Goal: Information Seeking & Learning: Learn about a topic

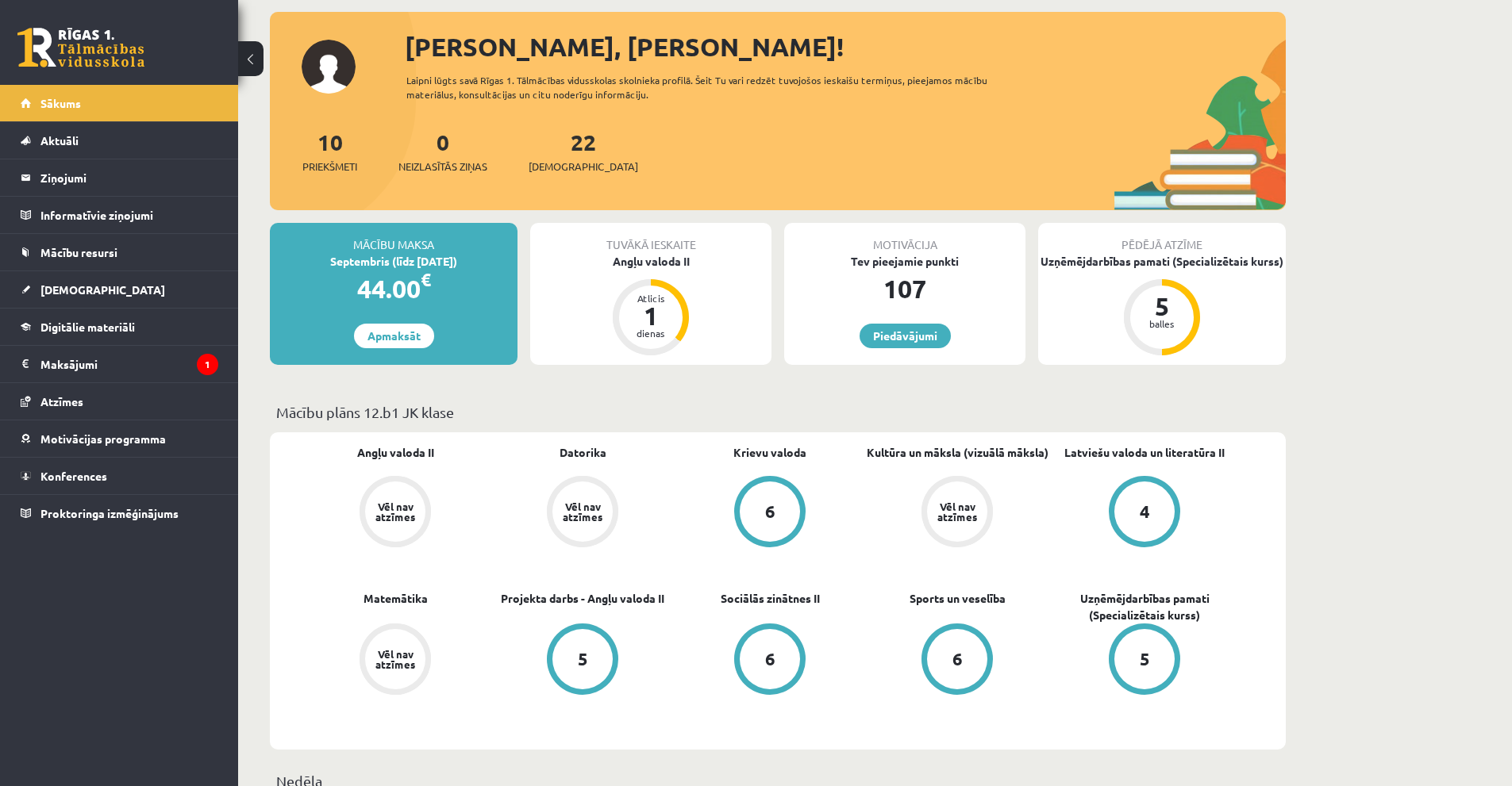
scroll to position [159, 0]
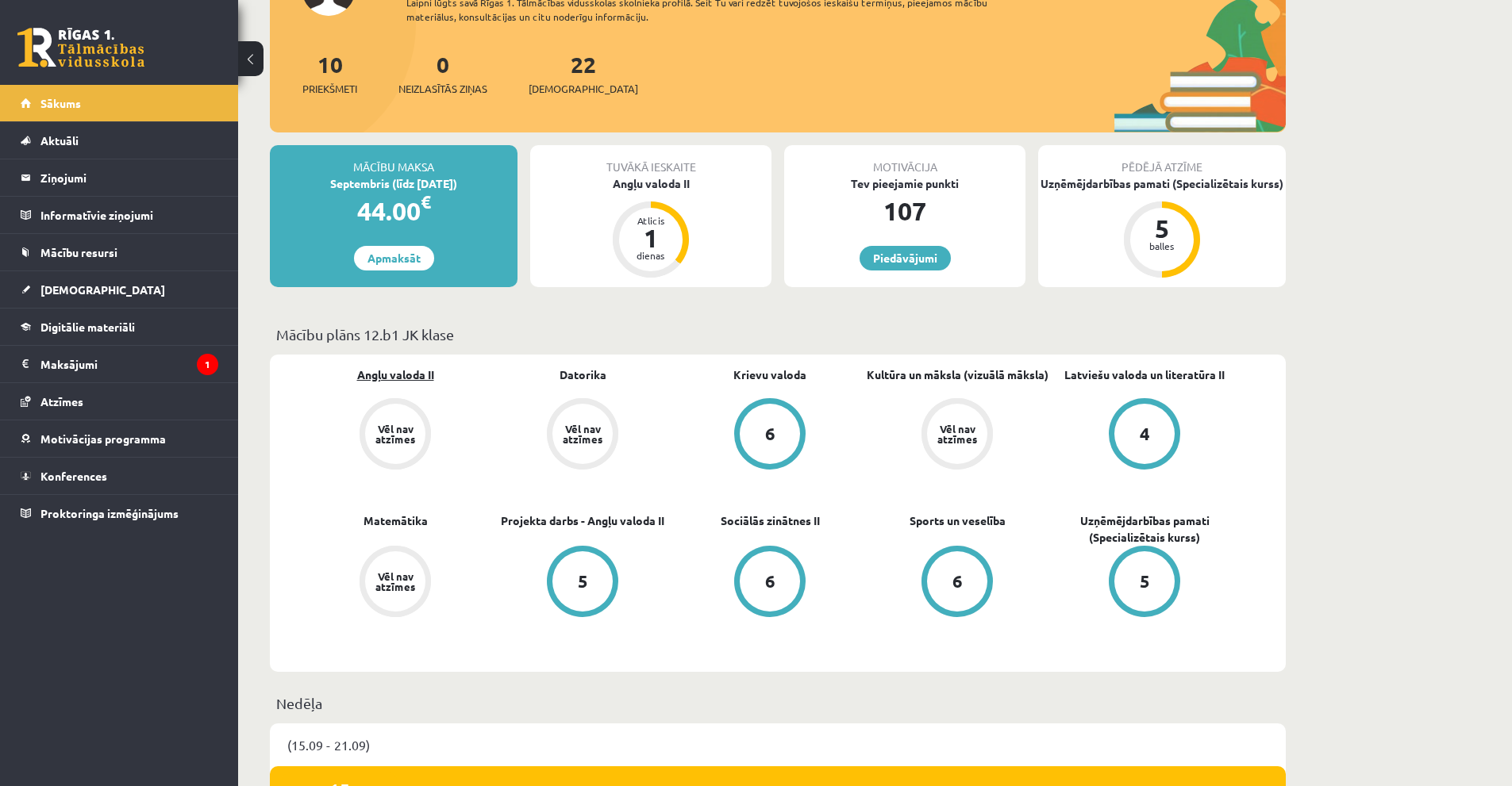
click at [409, 371] on link "Angļu valoda II" at bounding box center [396, 374] width 77 height 16
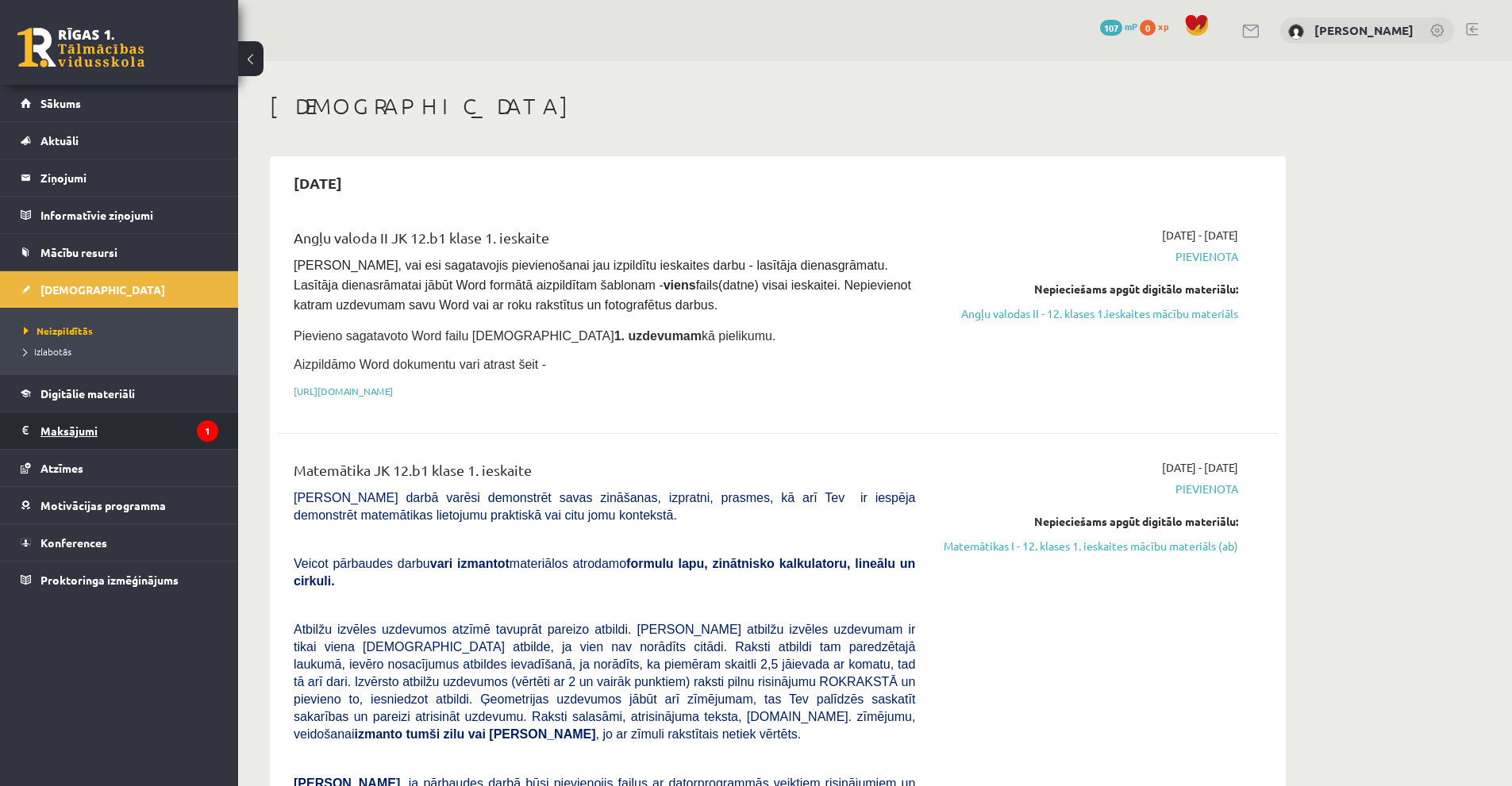
click at [173, 439] on legend "Maksājumi 1" at bounding box center [129, 431] width 178 height 37
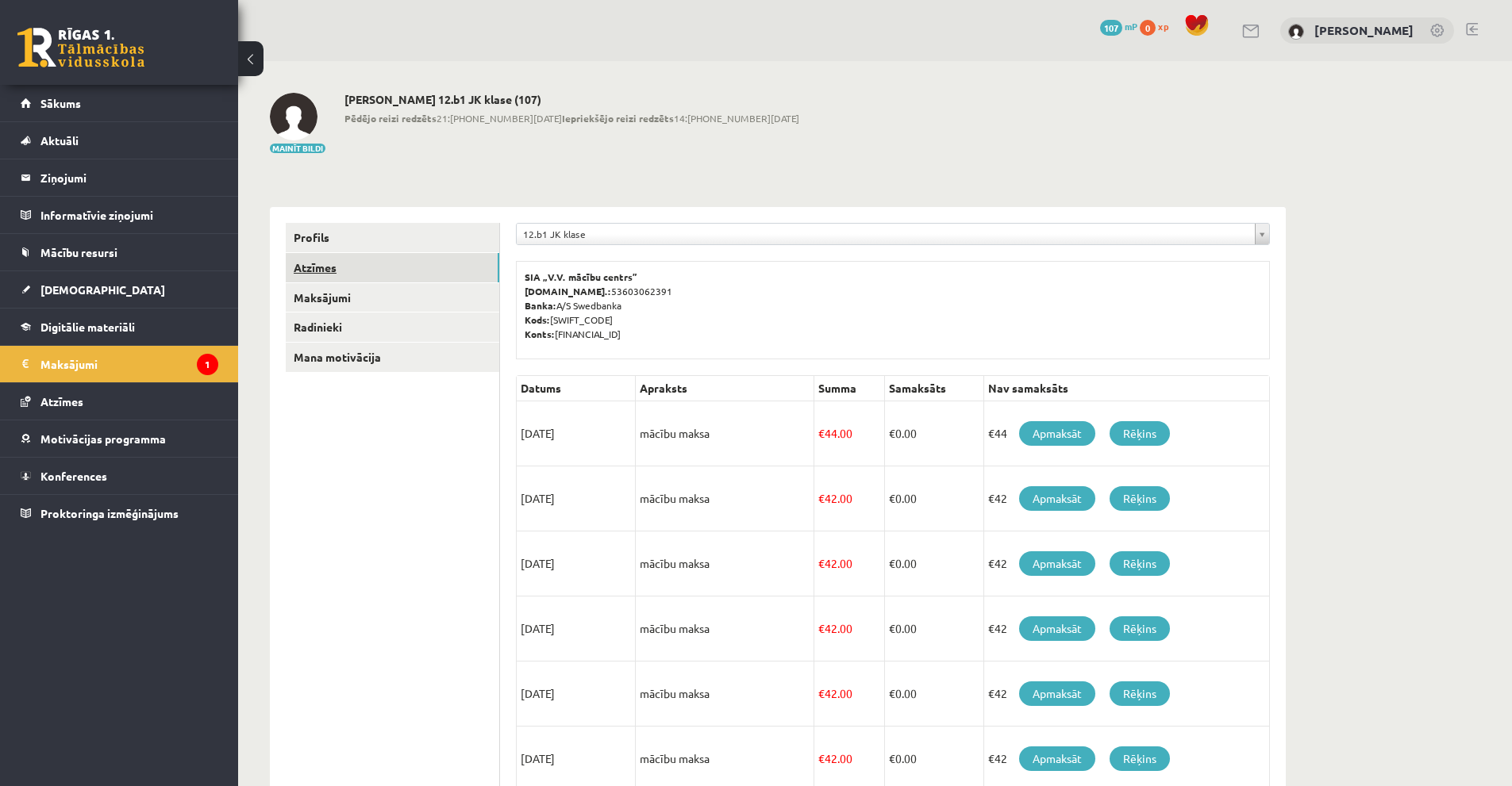
click at [324, 275] on link "Atzīmes" at bounding box center [392, 267] width 213 height 29
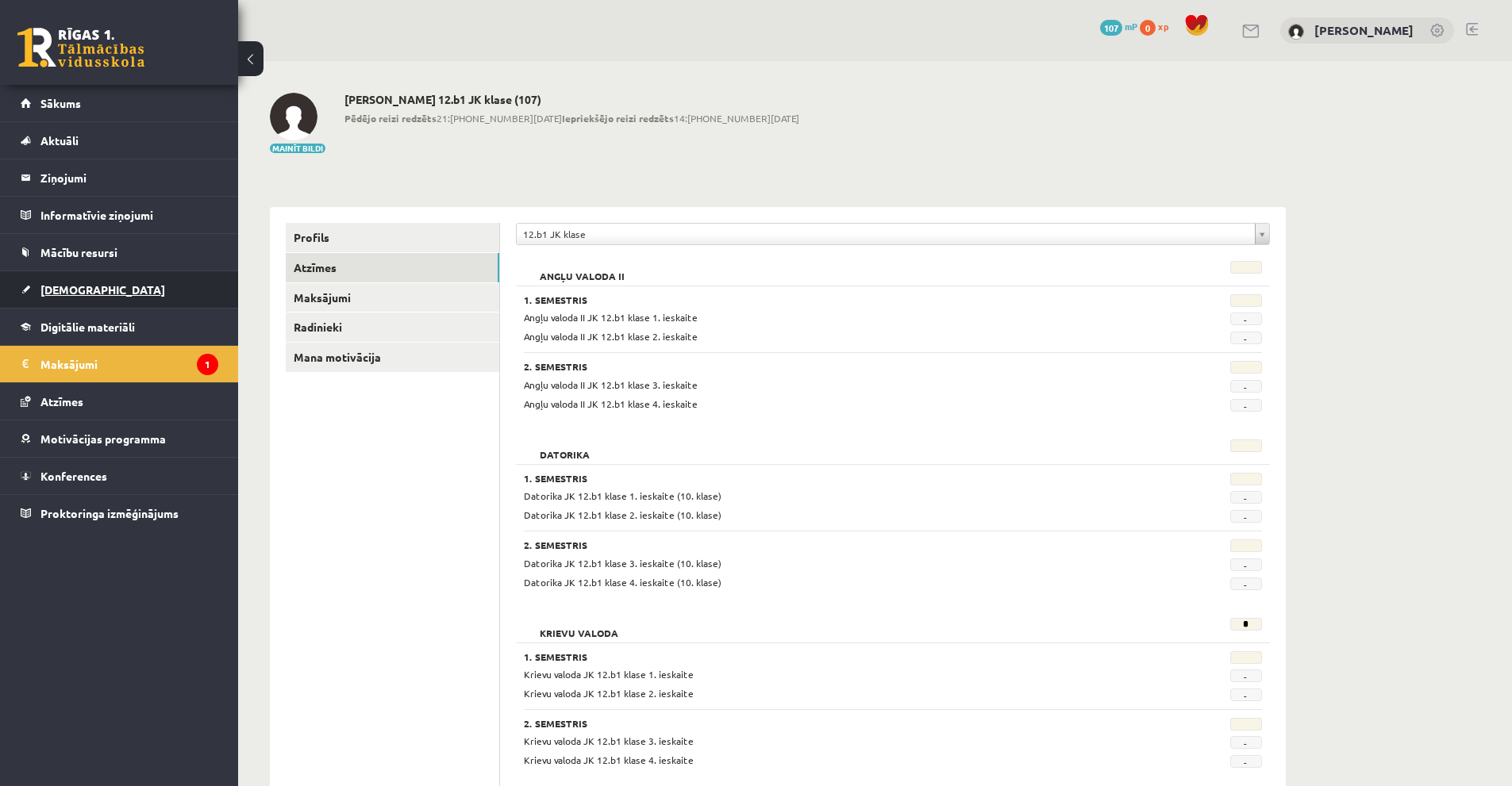
click at [79, 288] on span "[DEMOGRAPHIC_DATA]" at bounding box center [102, 289] width 124 height 14
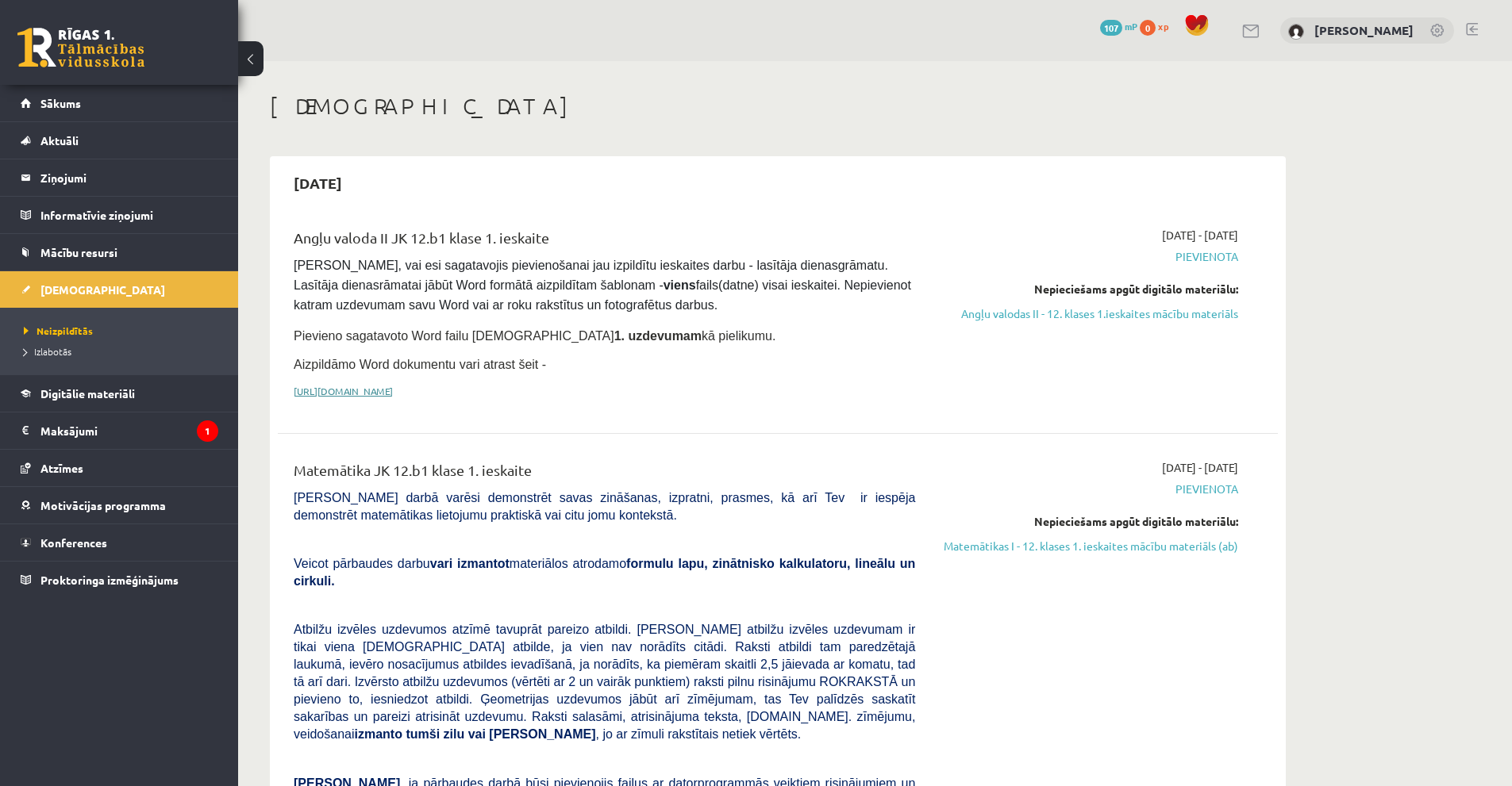
click at [393, 392] on link "[URL][DOMAIN_NAME]" at bounding box center [343, 391] width 99 height 13
click at [43, 100] on span "Sākums" at bounding box center [61, 103] width 41 height 14
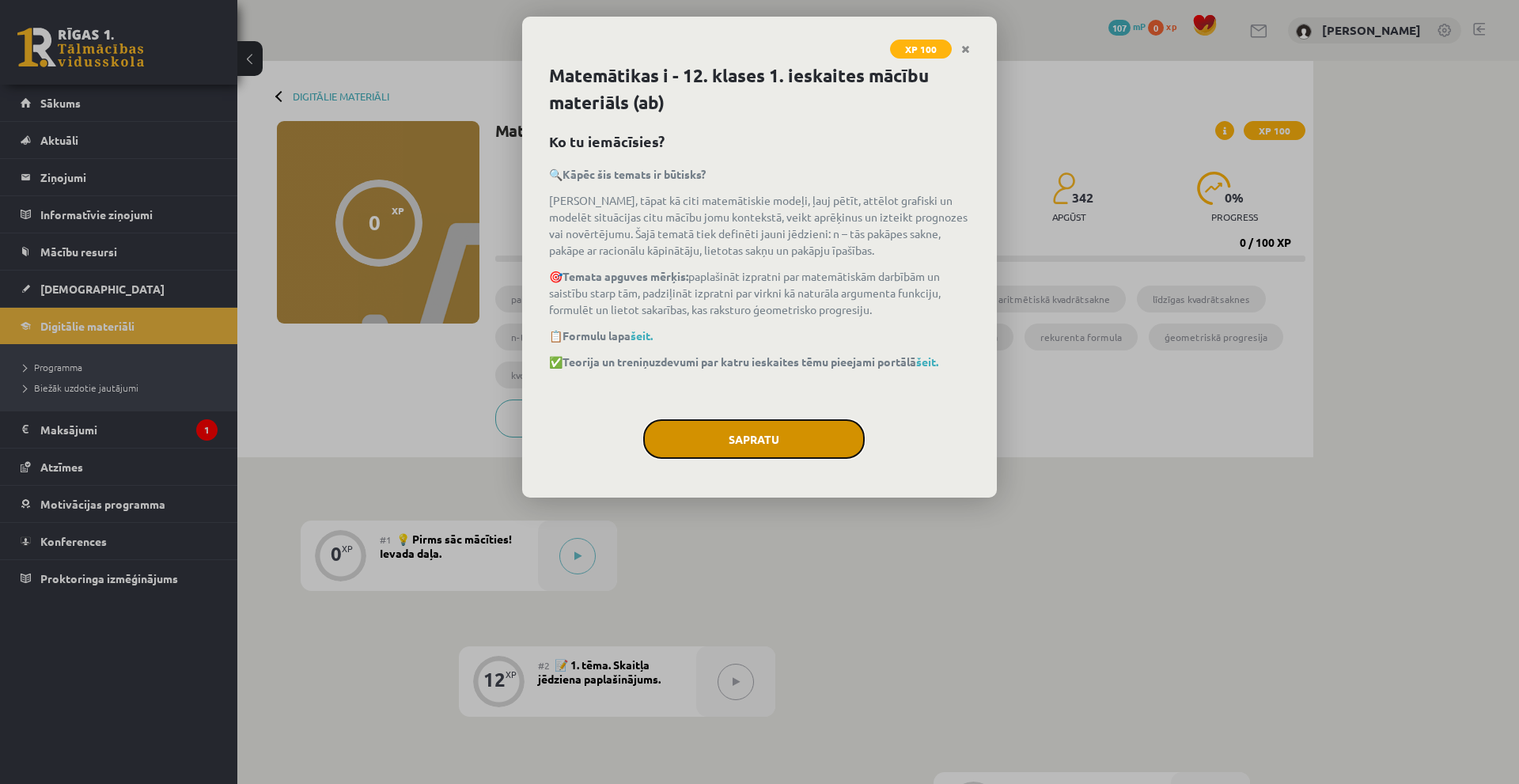
click at [735, 436] on button "Sapratu" at bounding box center [754, 439] width 221 height 39
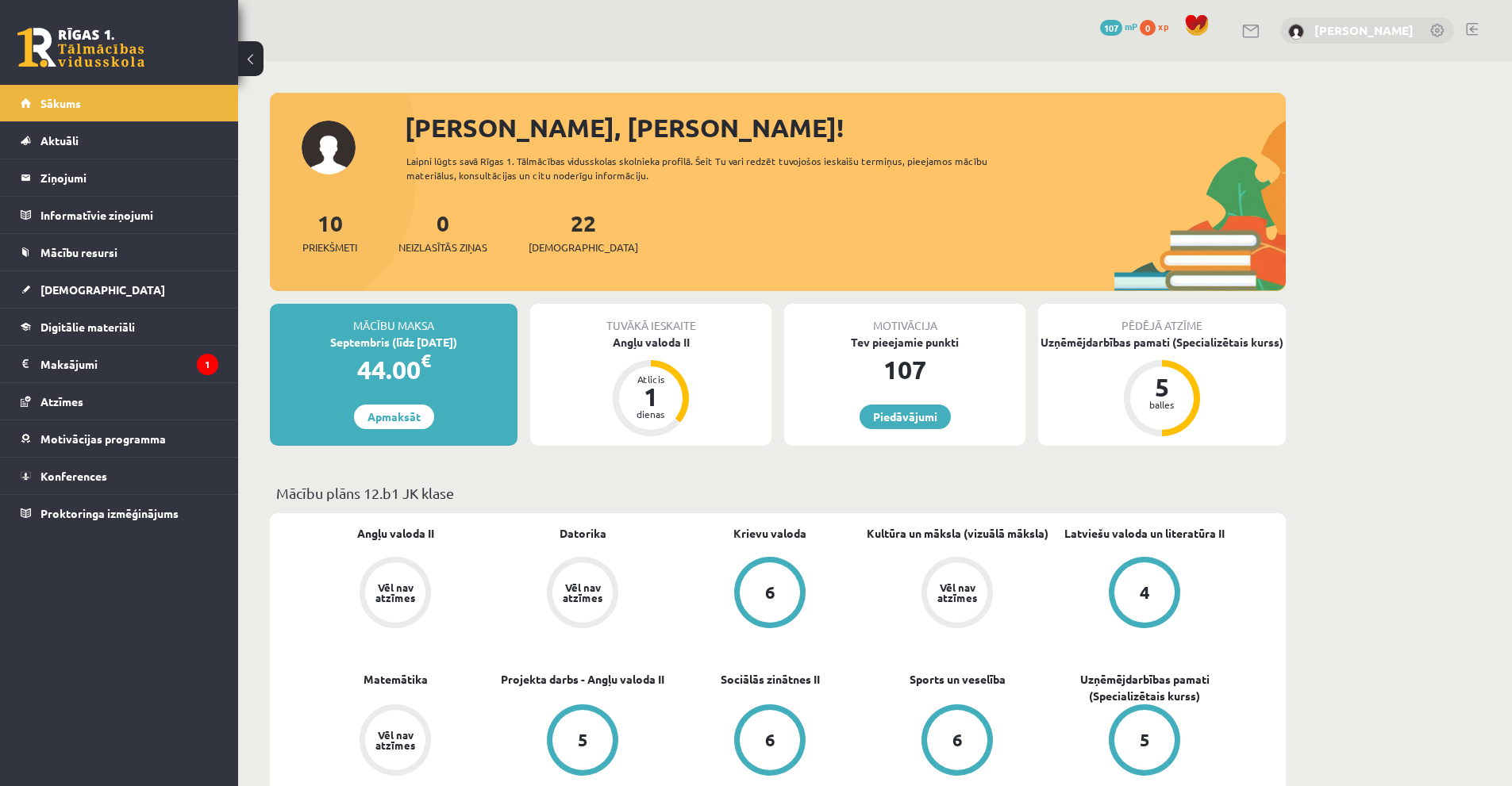
click at [1393, 25] on link "[PERSON_NAME]" at bounding box center [1363, 30] width 99 height 15
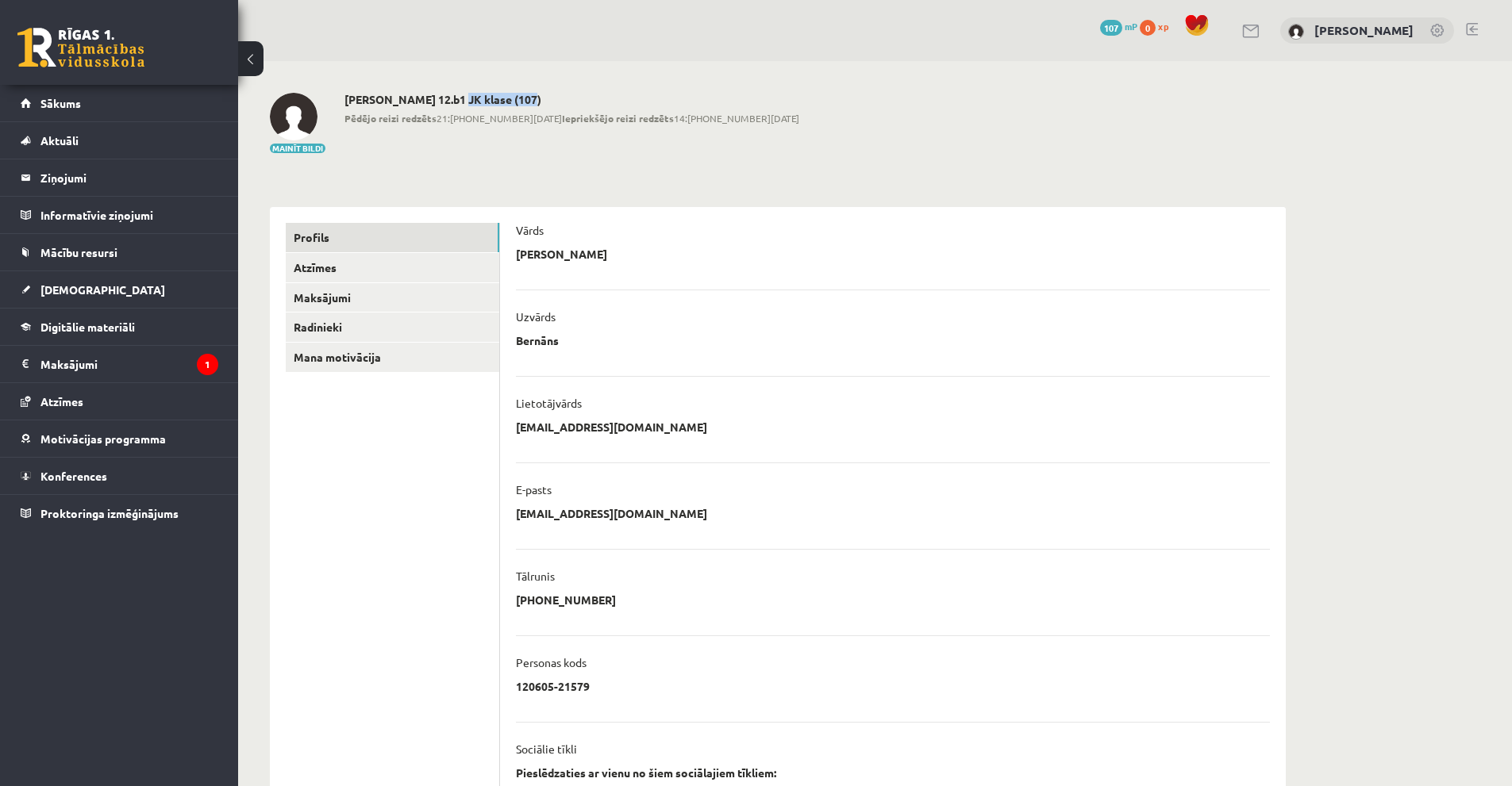
drag, startPoint x: 451, startPoint y: 98, endPoint x: 519, endPoint y: 102, distance: 68.1
click at [519, 102] on h2 "Kristofers Bernāns 12.b1 JK klase (107)" at bounding box center [571, 99] width 454 height 14
click at [470, 99] on h2 "Kristofers Bernāns 12.b1 JK klase (107)" at bounding box center [571, 99] width 454 height 14
drag, startPoint x: 447, startPoint y: 98, endPoint x: 520, endPoint y: 100, distance: 73.0
click at [520, 100] on h2 "Kristofers Bernāns 12.b1 JK klase (107)" at bounding box center [571, 99] width 454 height 14
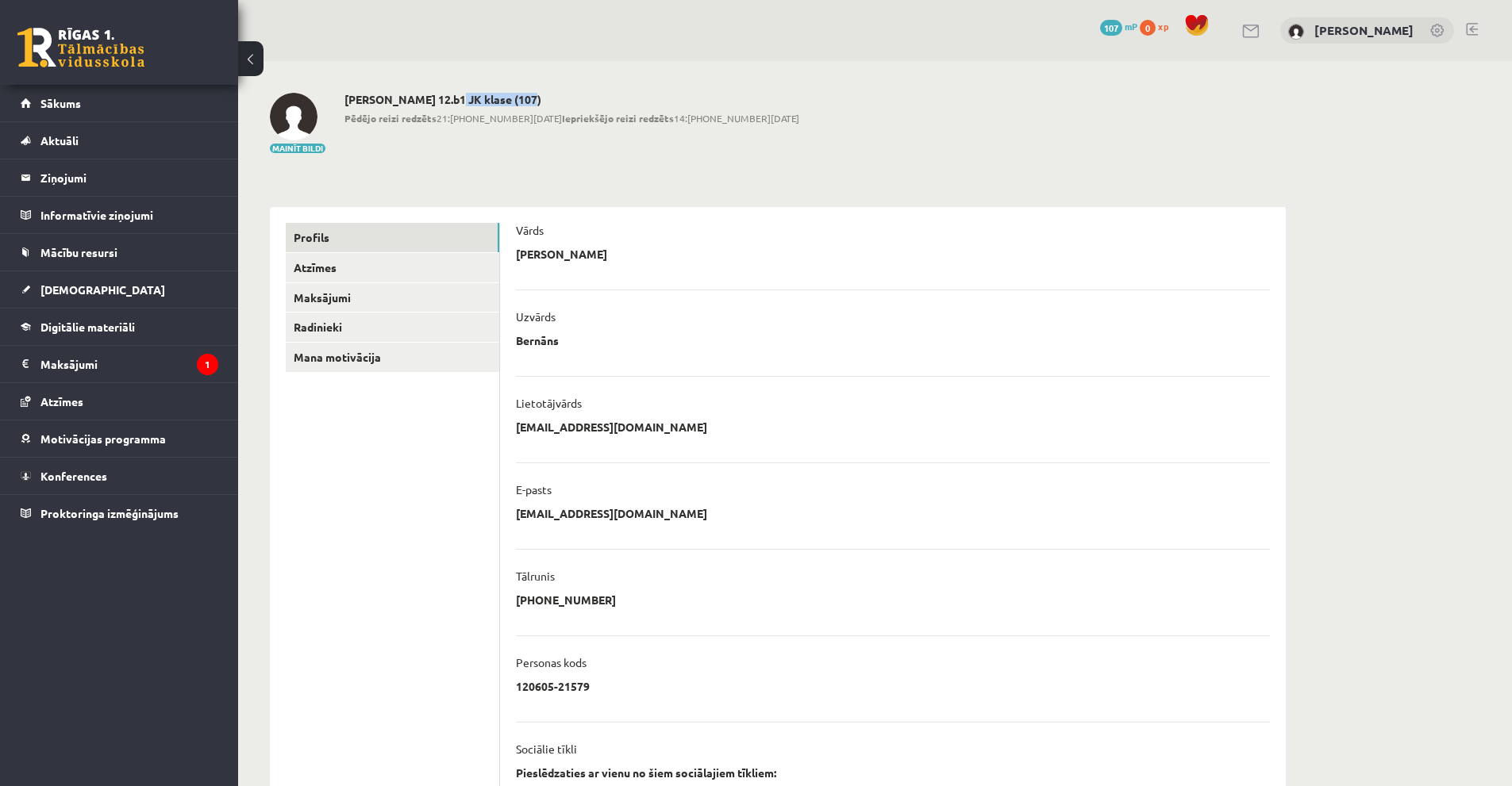
copy h2 "12.b1 JK klase"
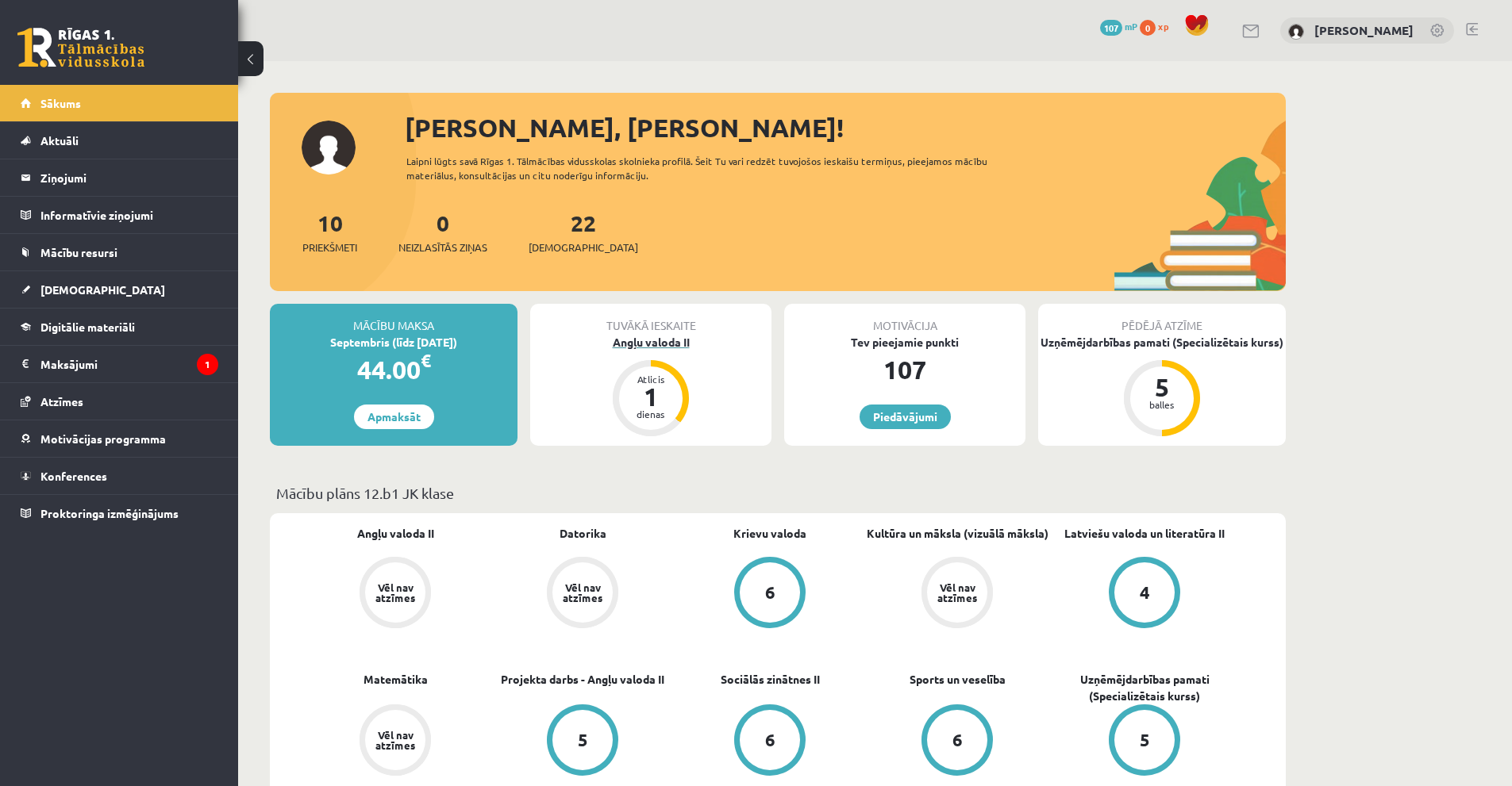
click at [643, 365] on div "Atlicis 1 dienas" at bounding box center [650, 397] width 76 height 76
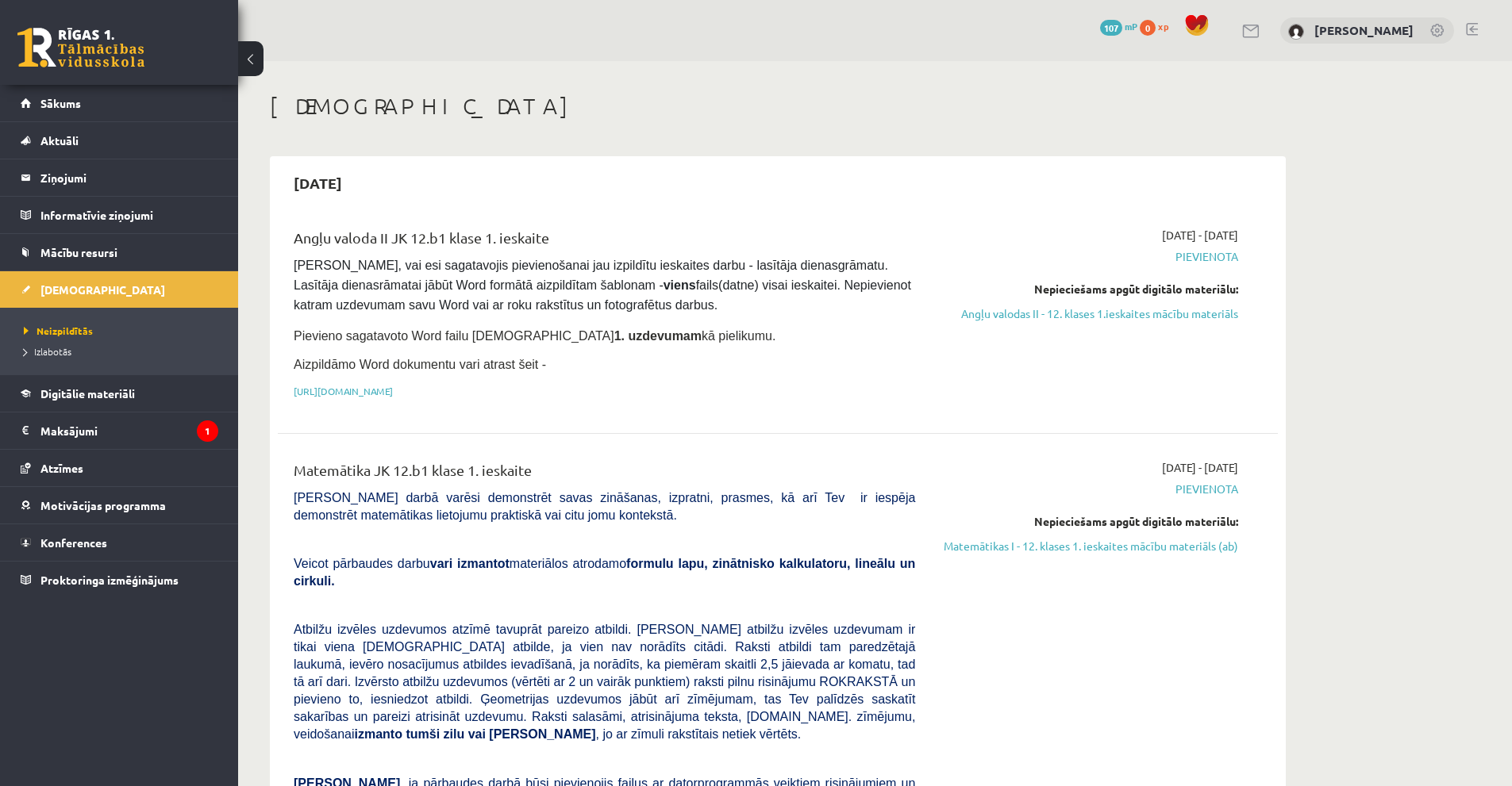
click at [463, 242] on div "Angļu valoda II JK 12.b1 klase 1. ieskaite" at bounding box center [604, 241] width 621 height 29
click at [1137, 312] on link "Angļu valodas II - 12. klases 1.ieskaites mācību materiāls" at bounding box center [1088, 313] width 299 height 16
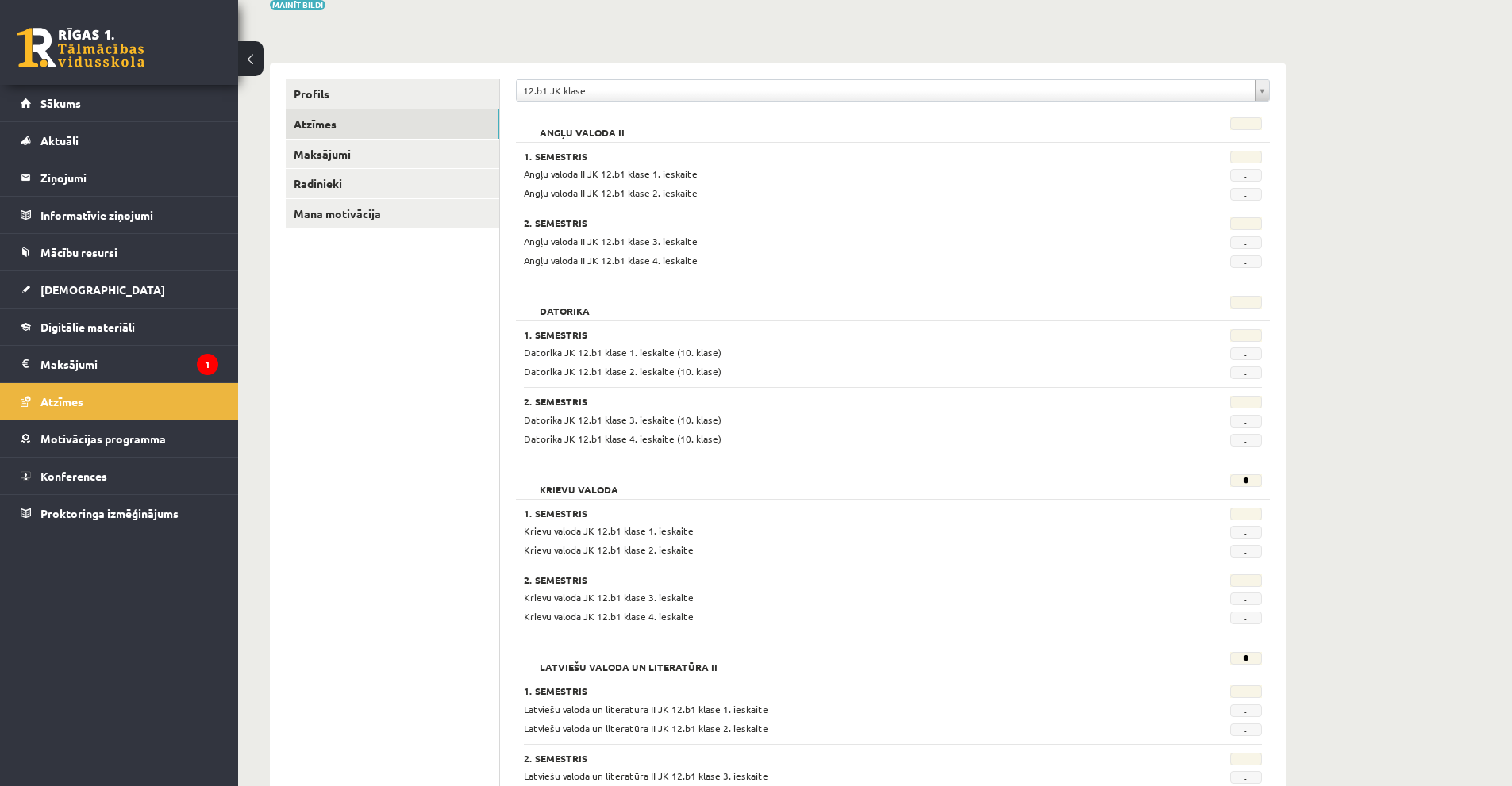
scroll to position [159, 0]
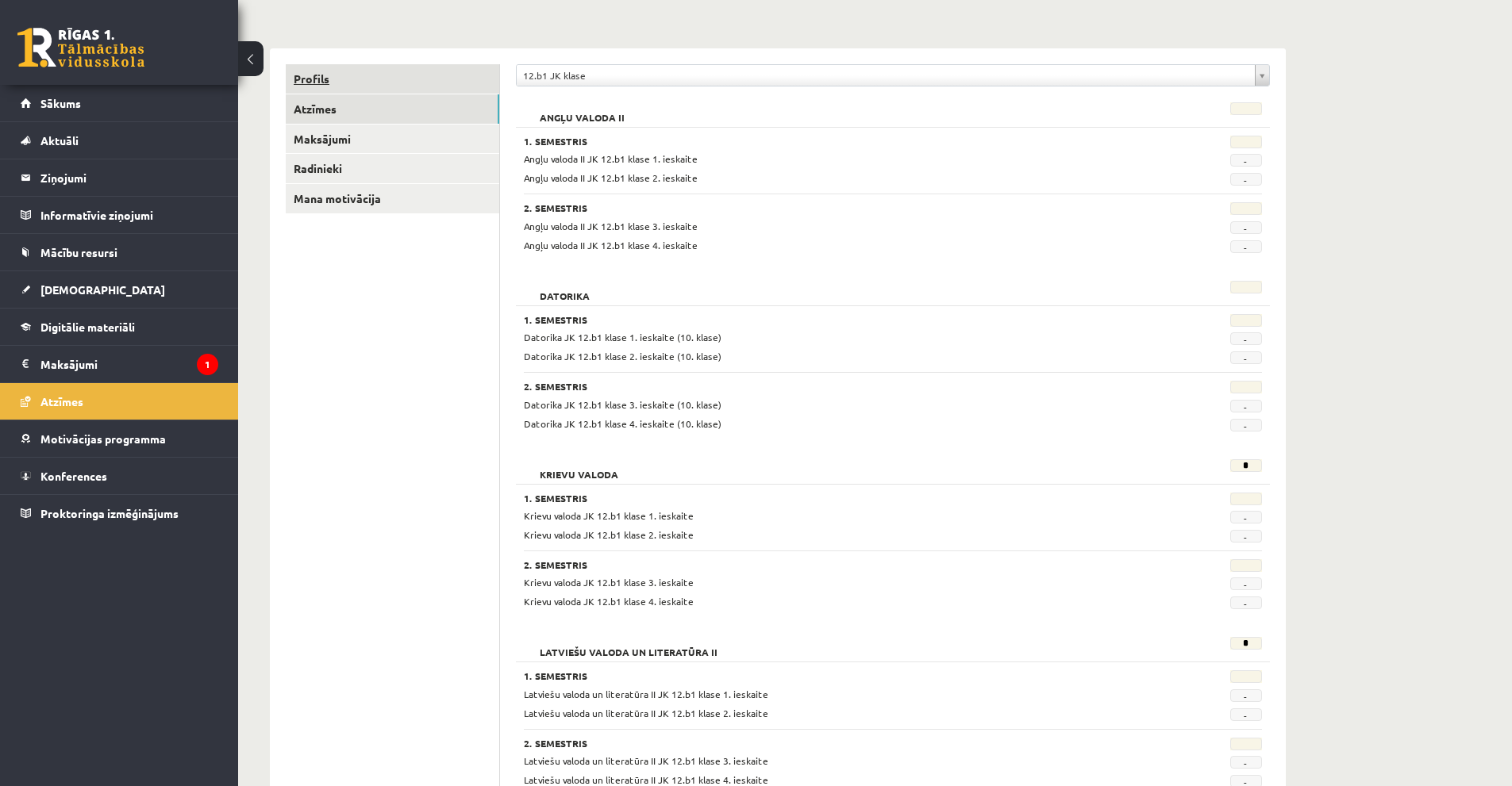
click at [328, 87] on link "Profils" at bounding box center [392, 79] width 213 height 29
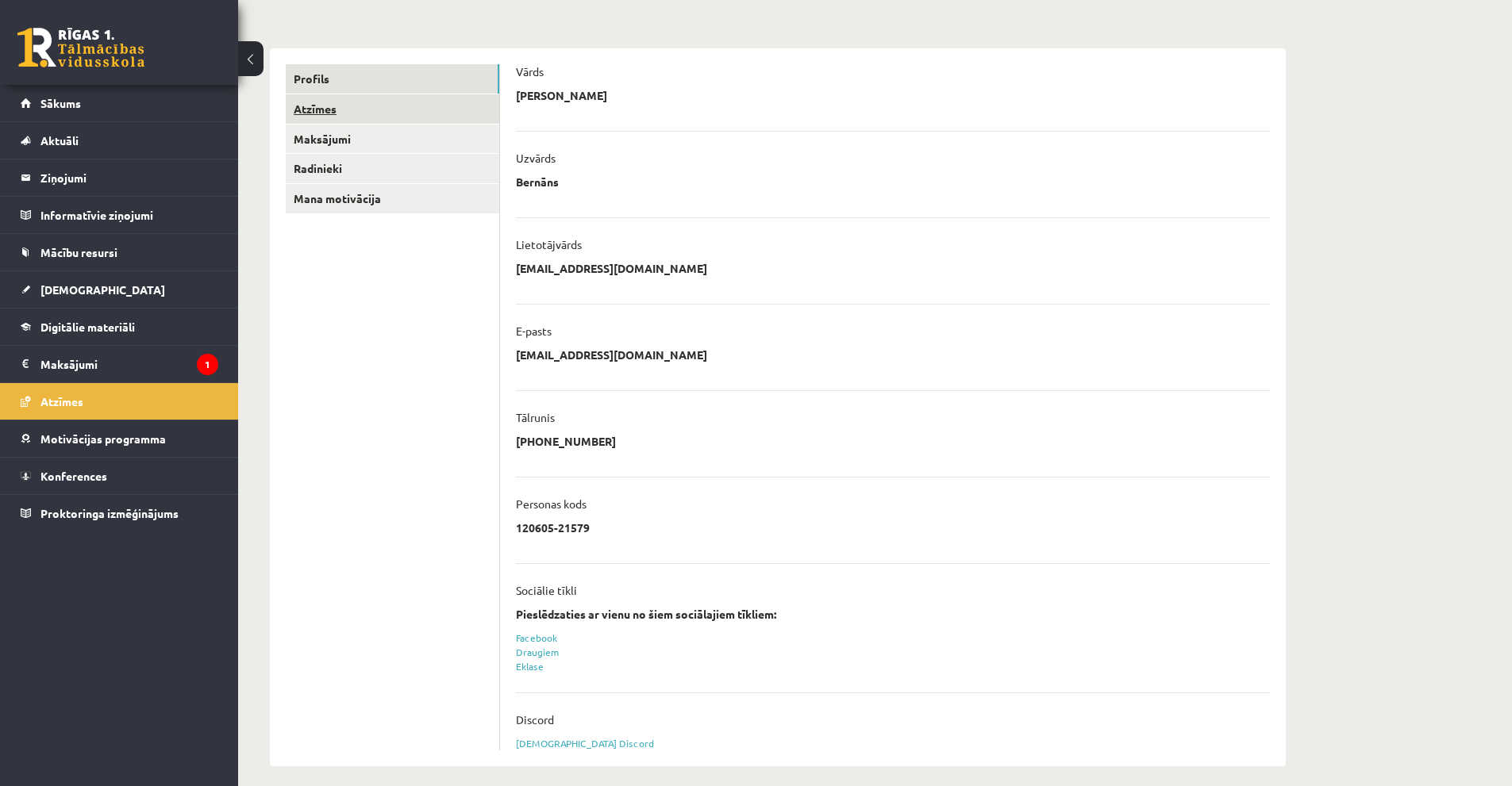
click at [332, 109] on link "Atzīmes" at bounding box center [392, 109] width 213 height 29
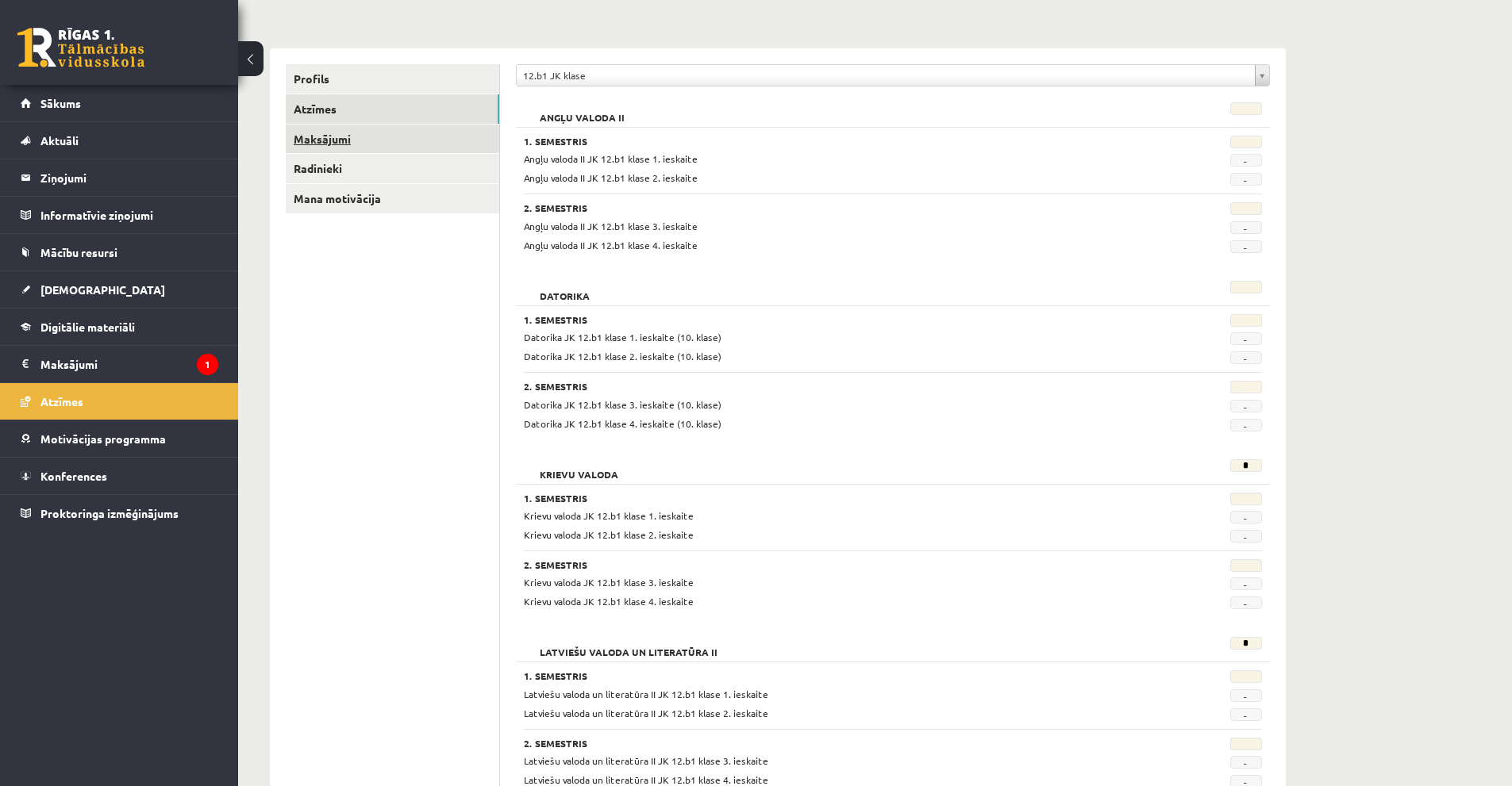
click at [321, 127] on link "Maksājumi" at bounding box center [392, 139] width 213 height 29
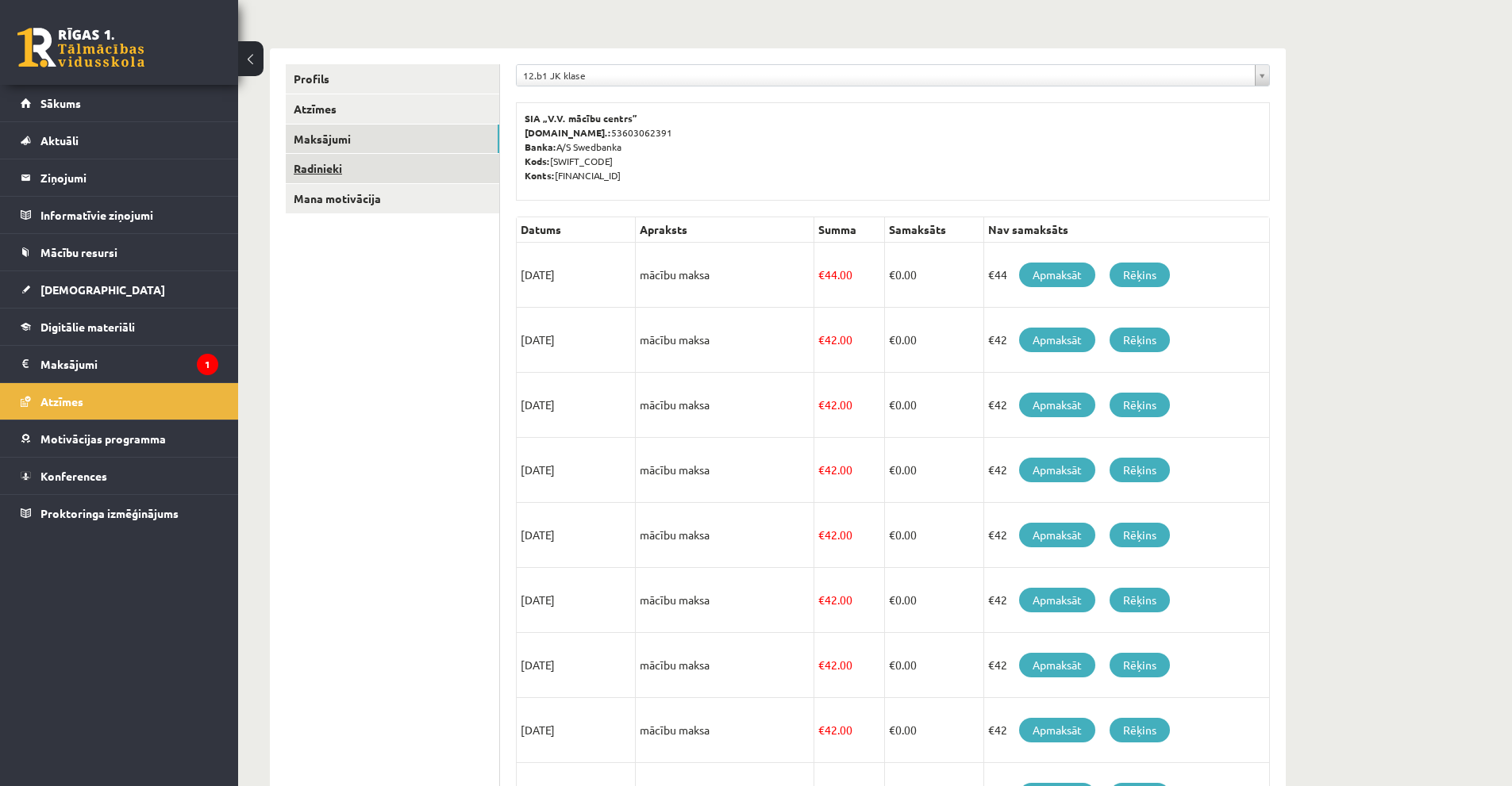
click at [324, 173] on link "Radinieki" at bounding box center [392, 169] width 213 height 29
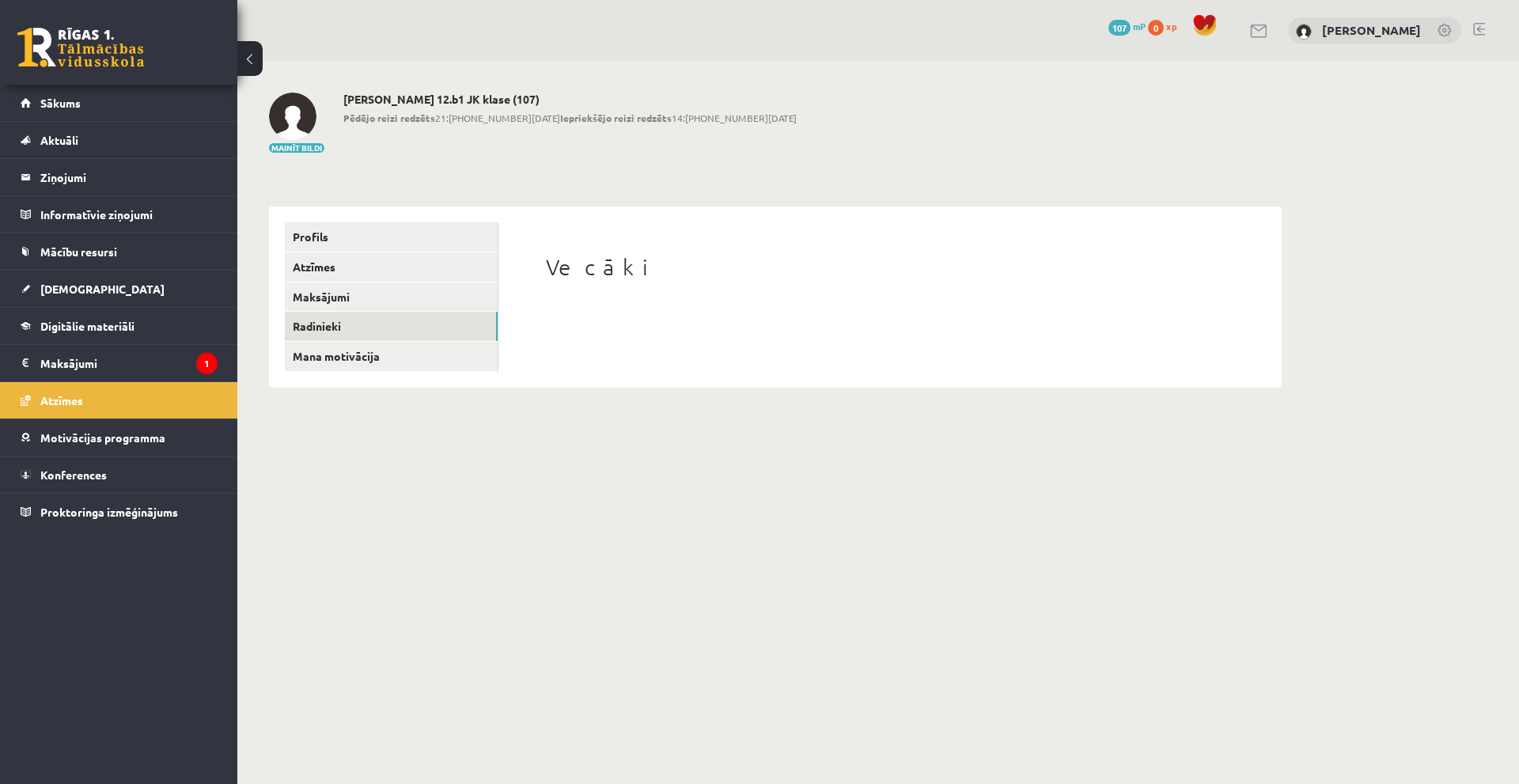
click at [326, 191] on div "**********" at bounding box center [775, 289] width 1013 height 197
click at [61, 372] on legend "Maksājumi 1" at bounding box center [129, 364] width 177 height 37
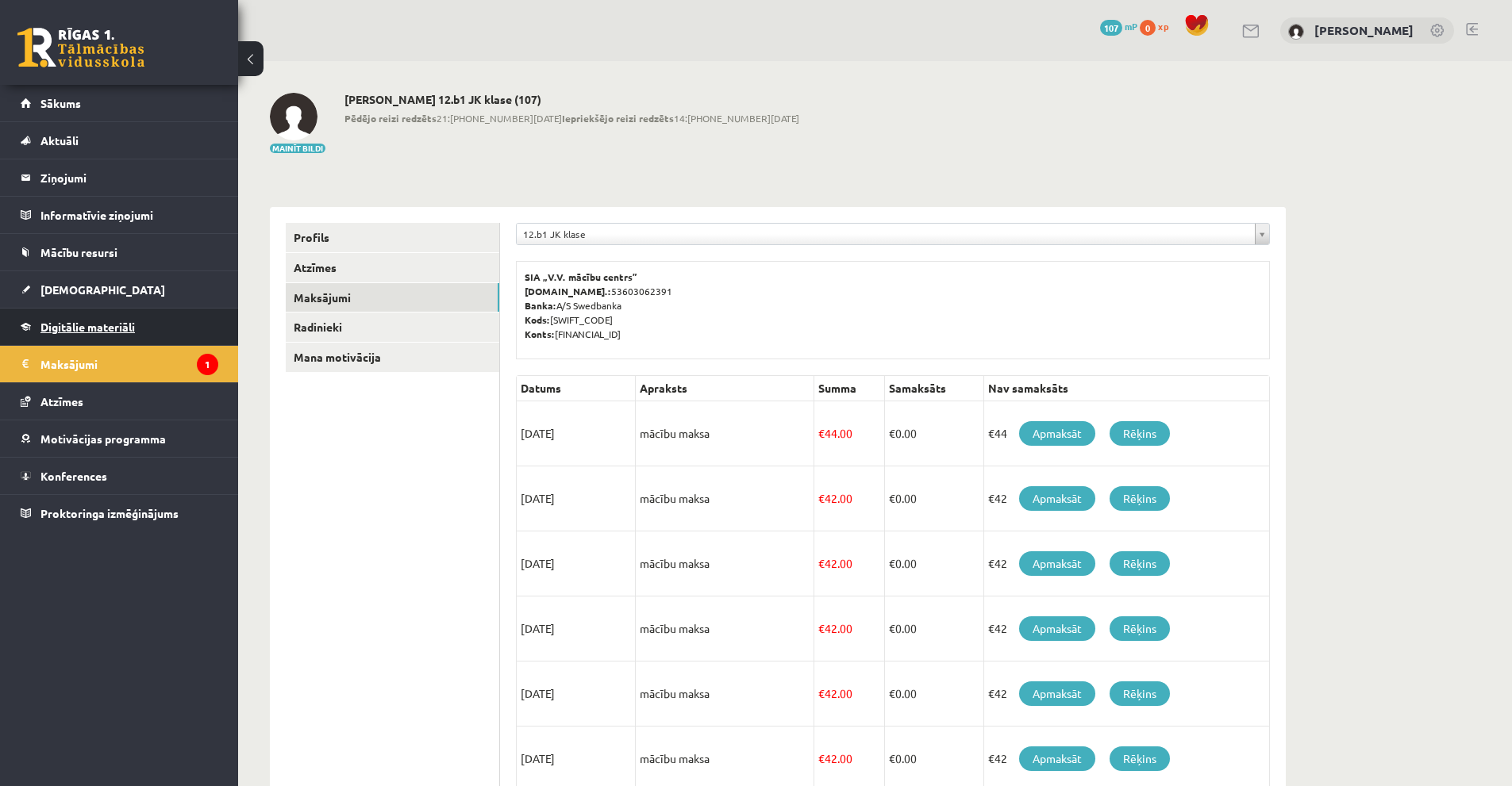
click at [74, 320] on span "Digitālie materiāli" at bounding box center [88, 327] width 95 height 14
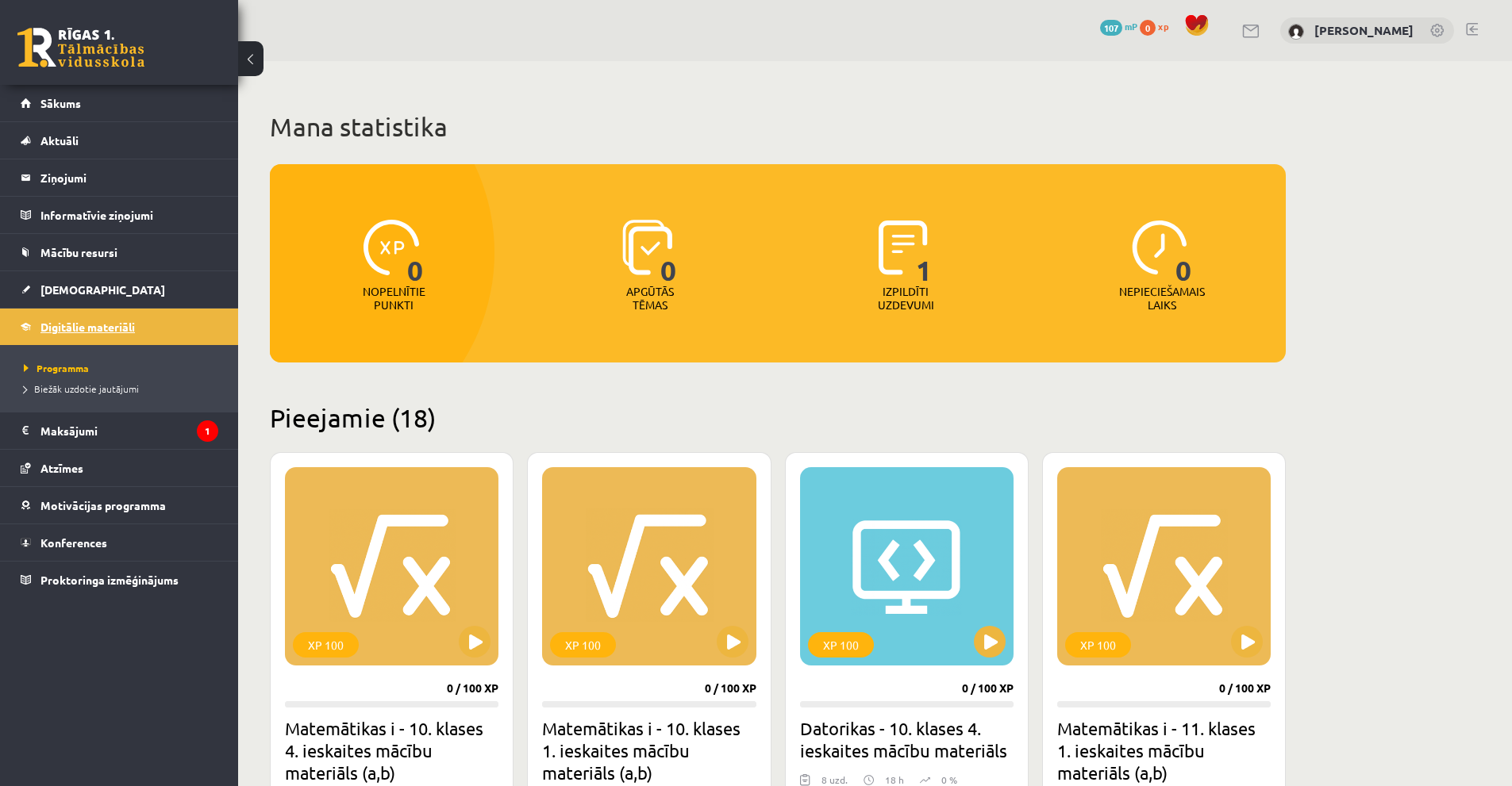
click at [83, 328] on span "Digitālie materiāli" at bounding box center [88, 327] width 95 height 14
click at [96, 281] on link "[DEMOGRAPHIC_DATA]" at bounding box center [119, 289] width 198 height 37
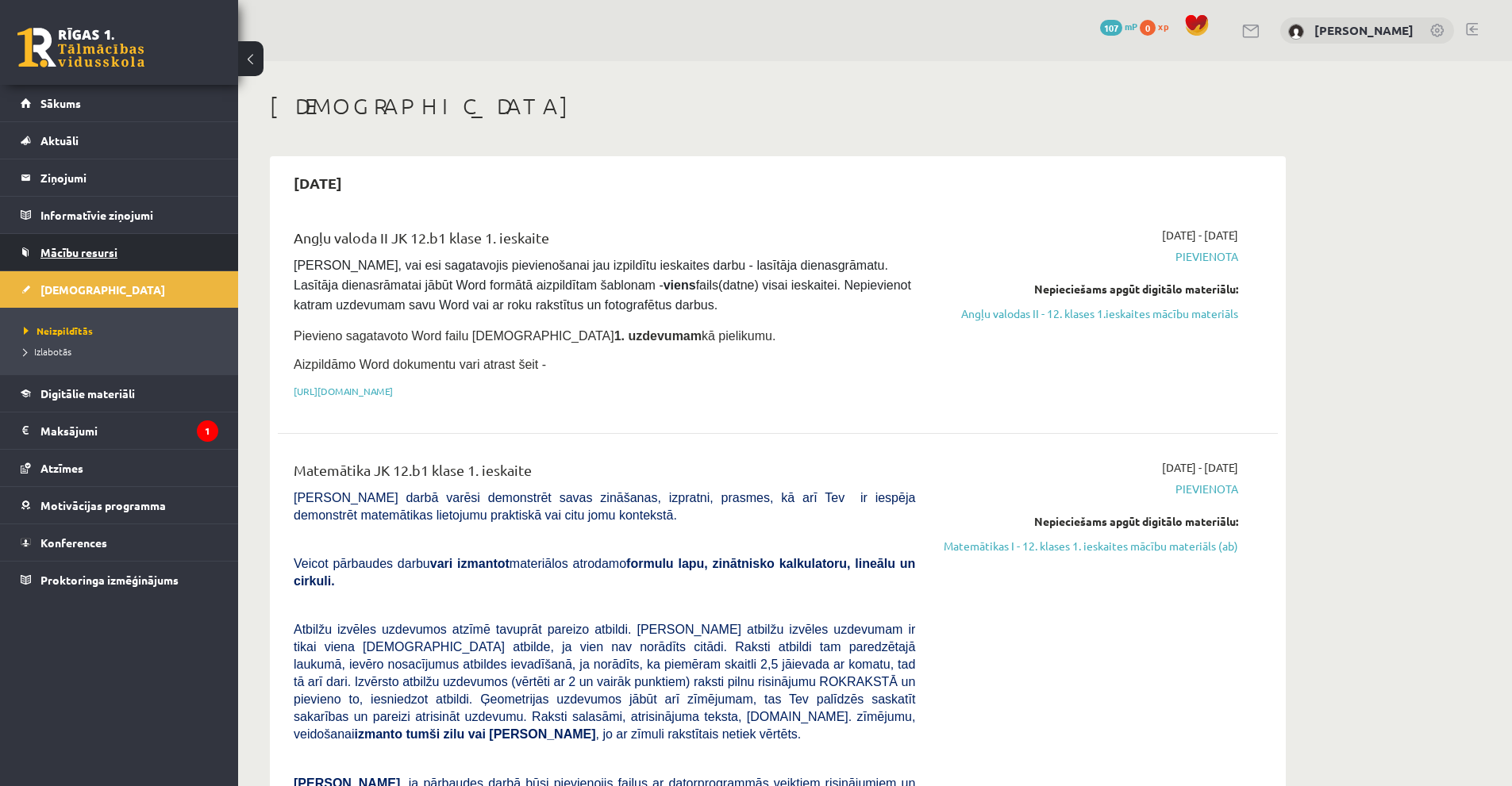
click at [75, 255] on span "Mācību resursi" at bounding box center [79, 252] width 77 height 14
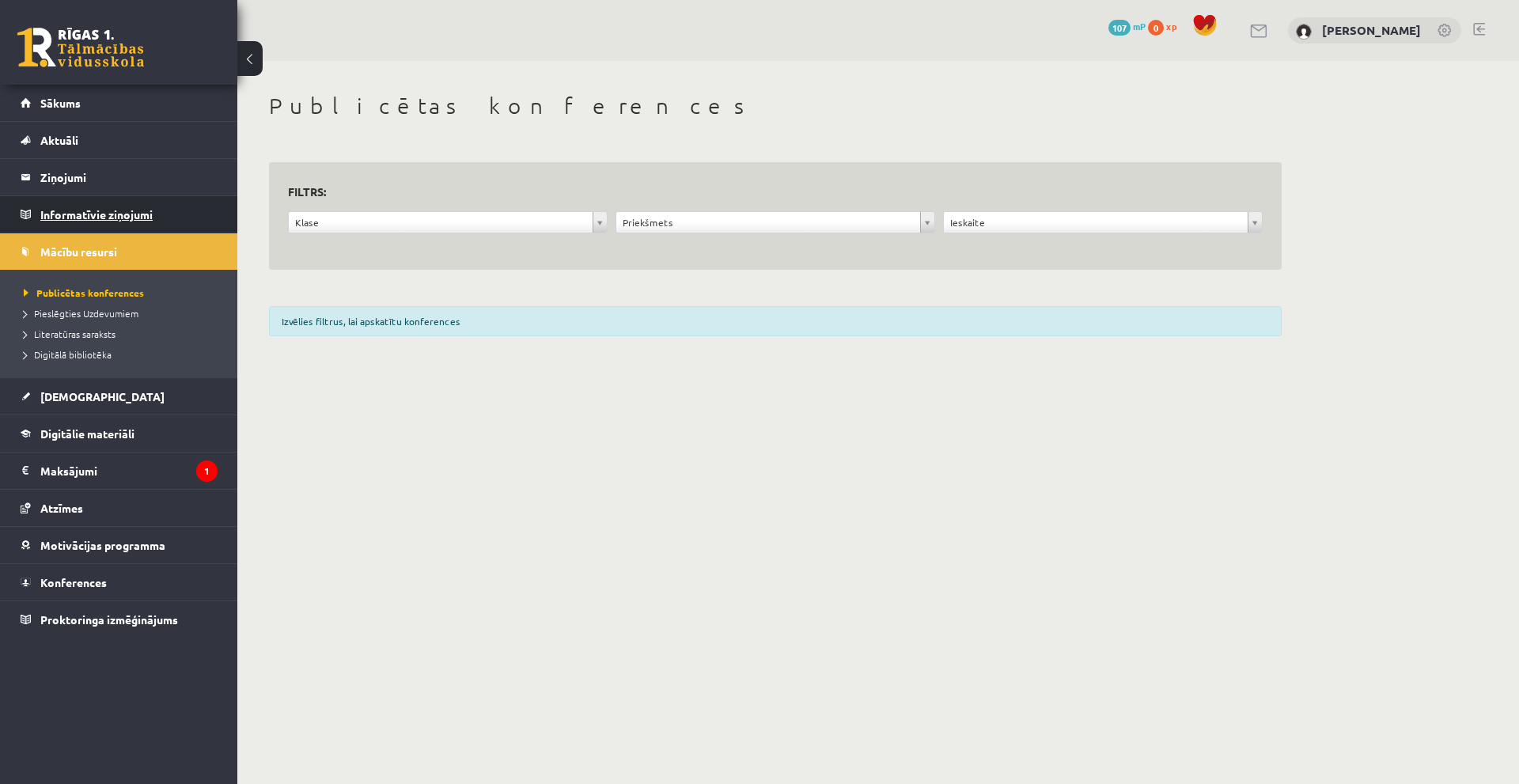
click at [56, 202] on legend "Informatīvie ziņojumi 0" at bounding box center [129, 215] width 177 height 37
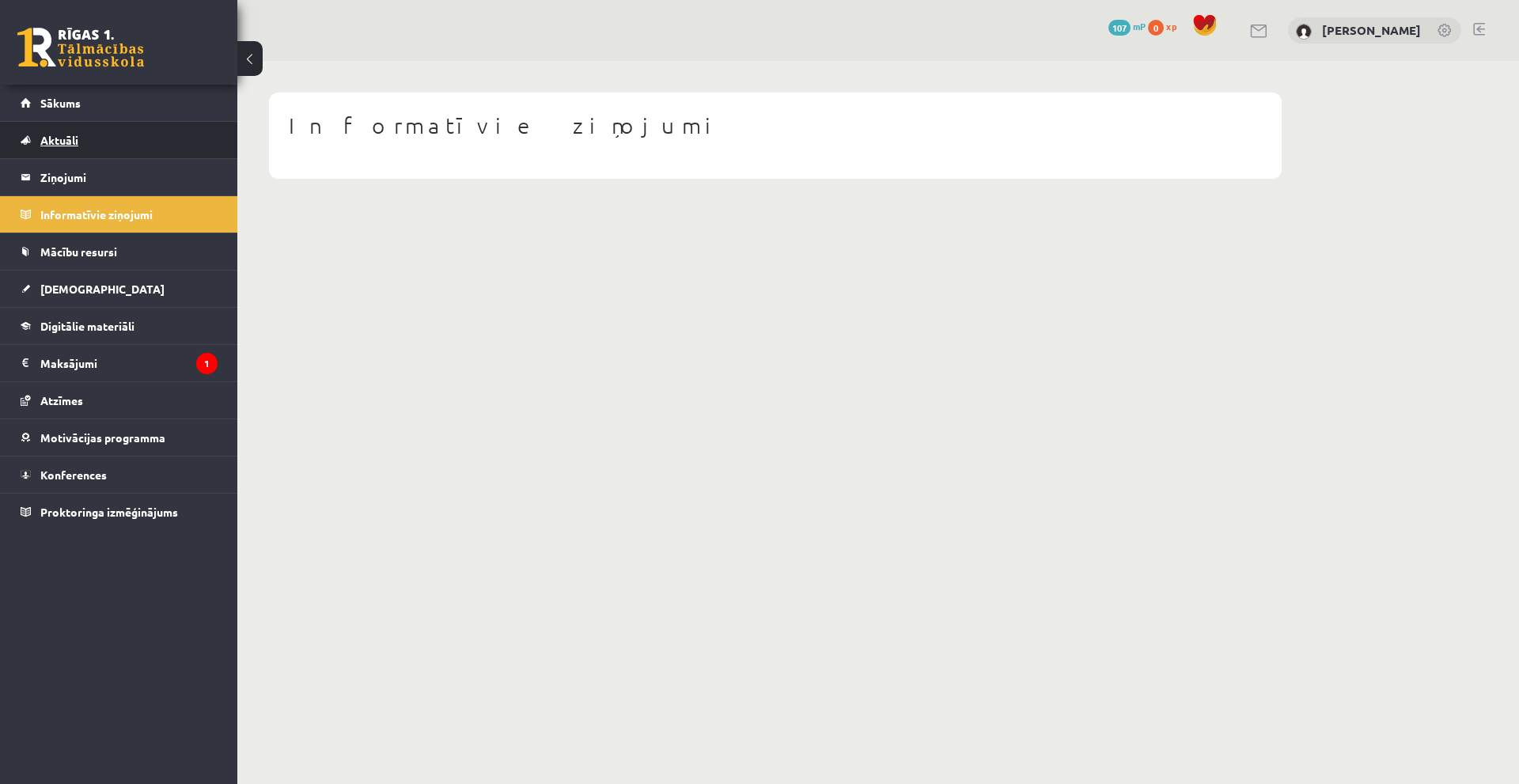
click at [91, 144] on link "Aktuāli" at bounding box center [118, 140] width 197 height 37
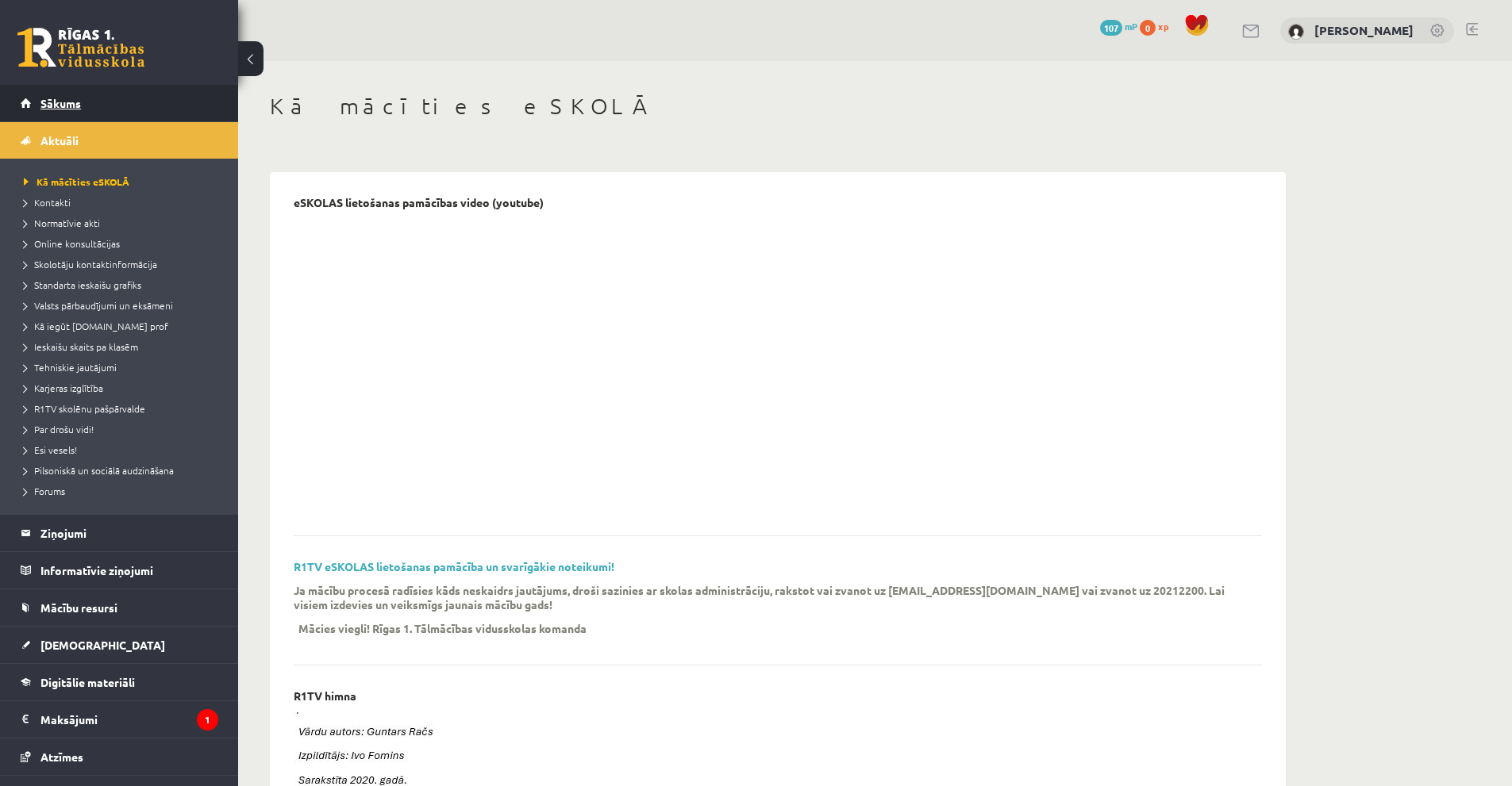
click at [69, 97] on span "Sākums" at bounding box center [61, 103] width 41 height 14
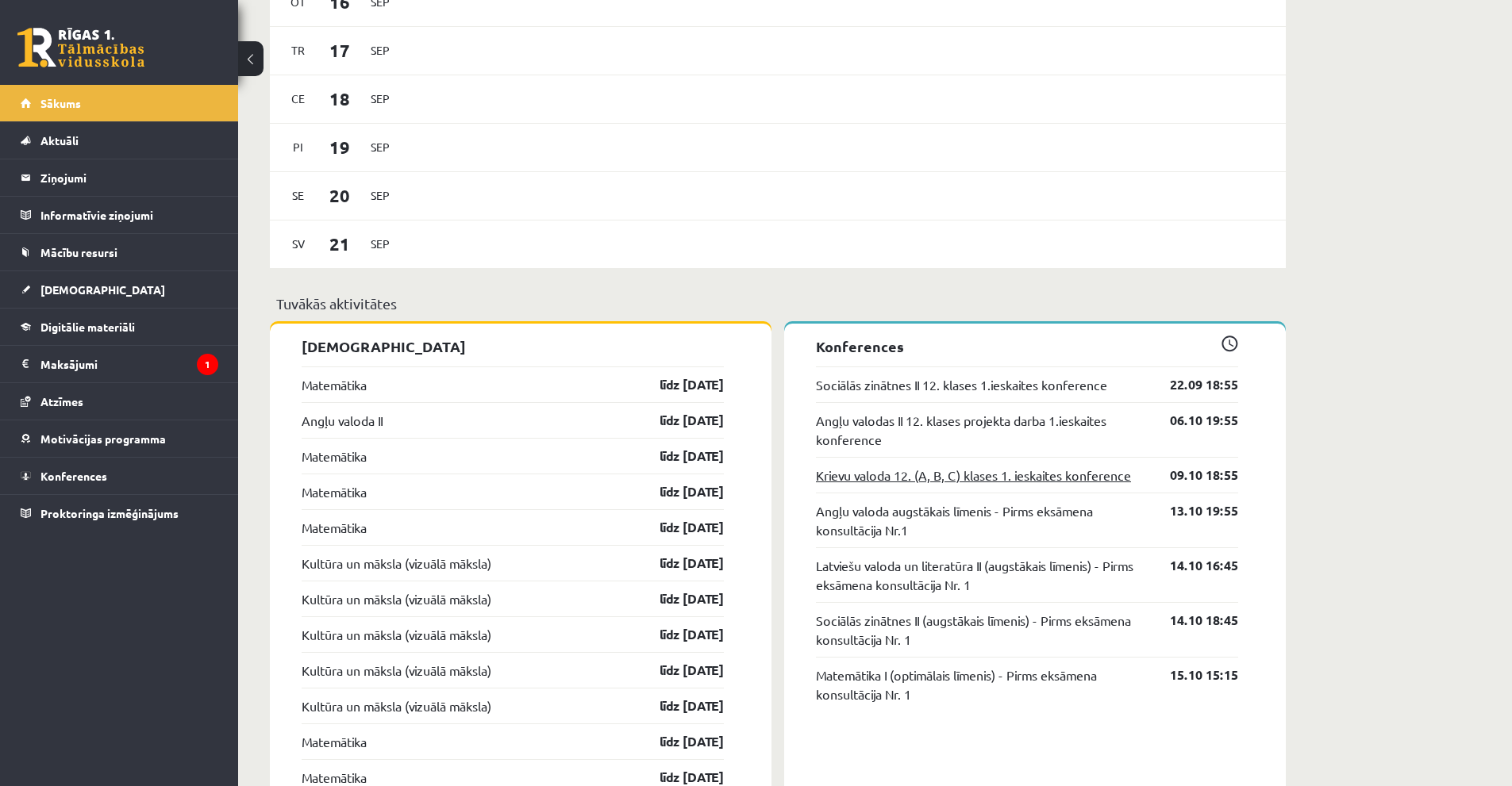
scroll to position [1031, 0]
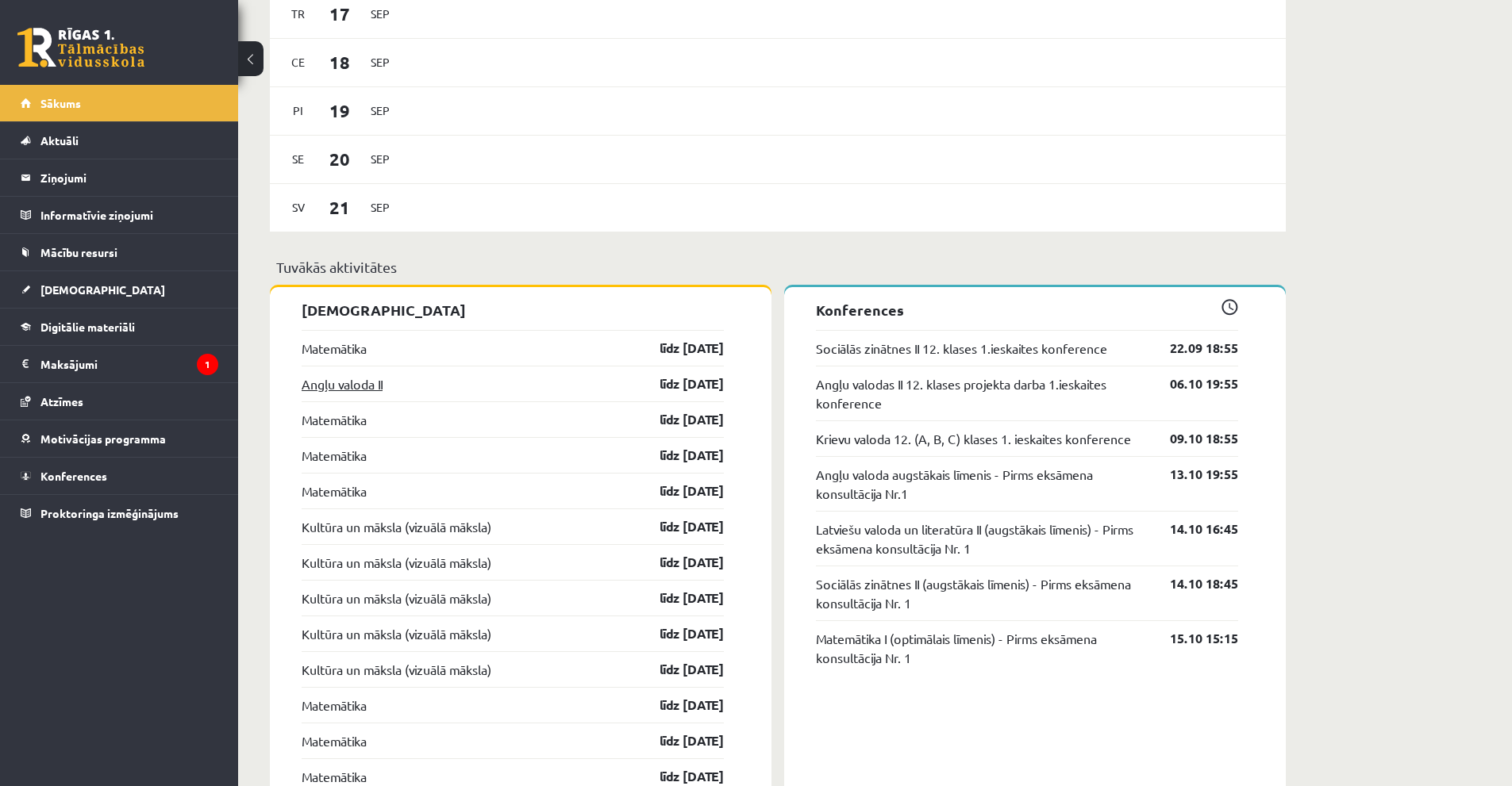
click at [330, 386] on link "Angļu valoda II" at bounding box center [343, 384] width 81 height 19
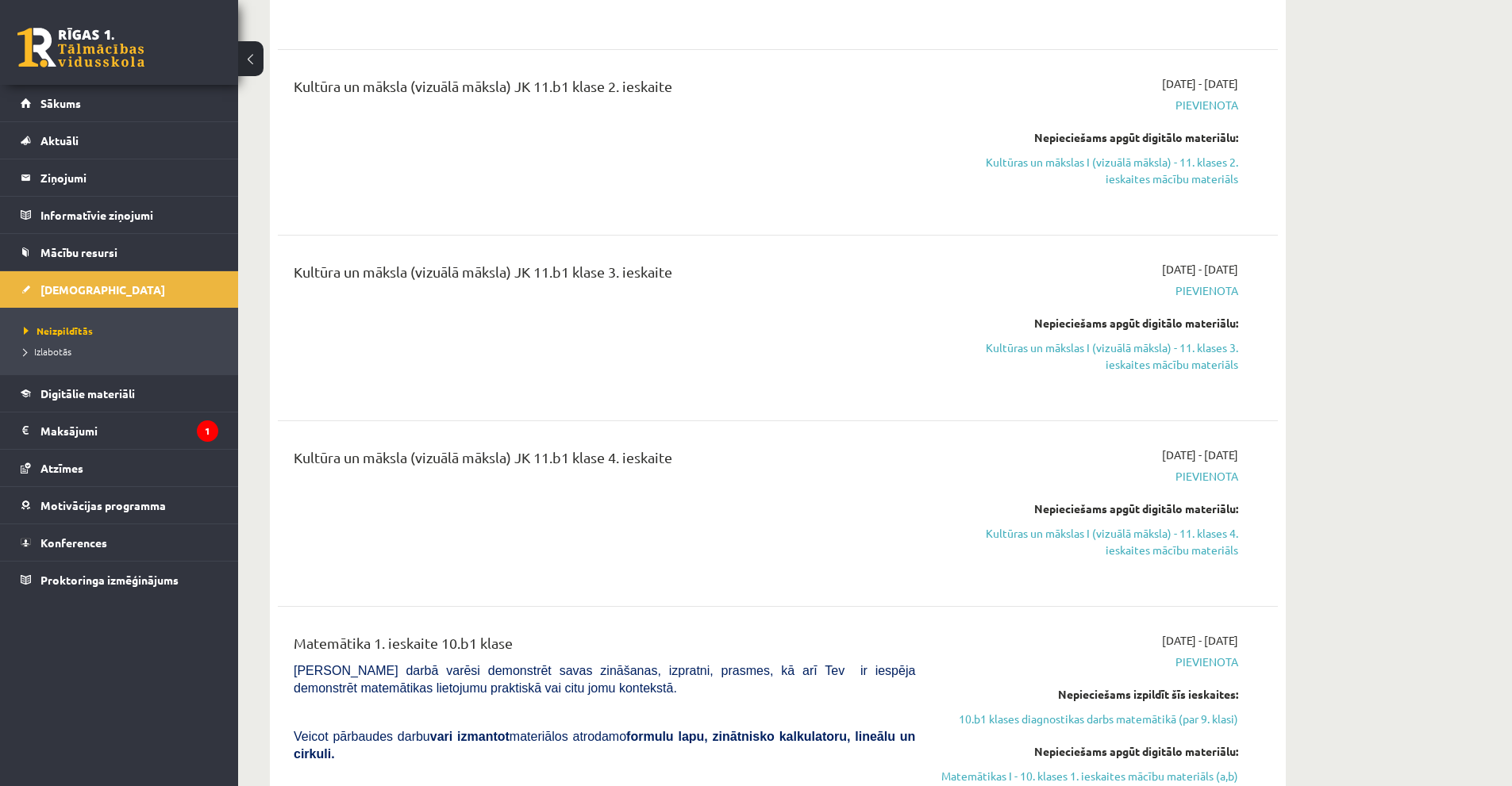
scroll to position [3623, 0]
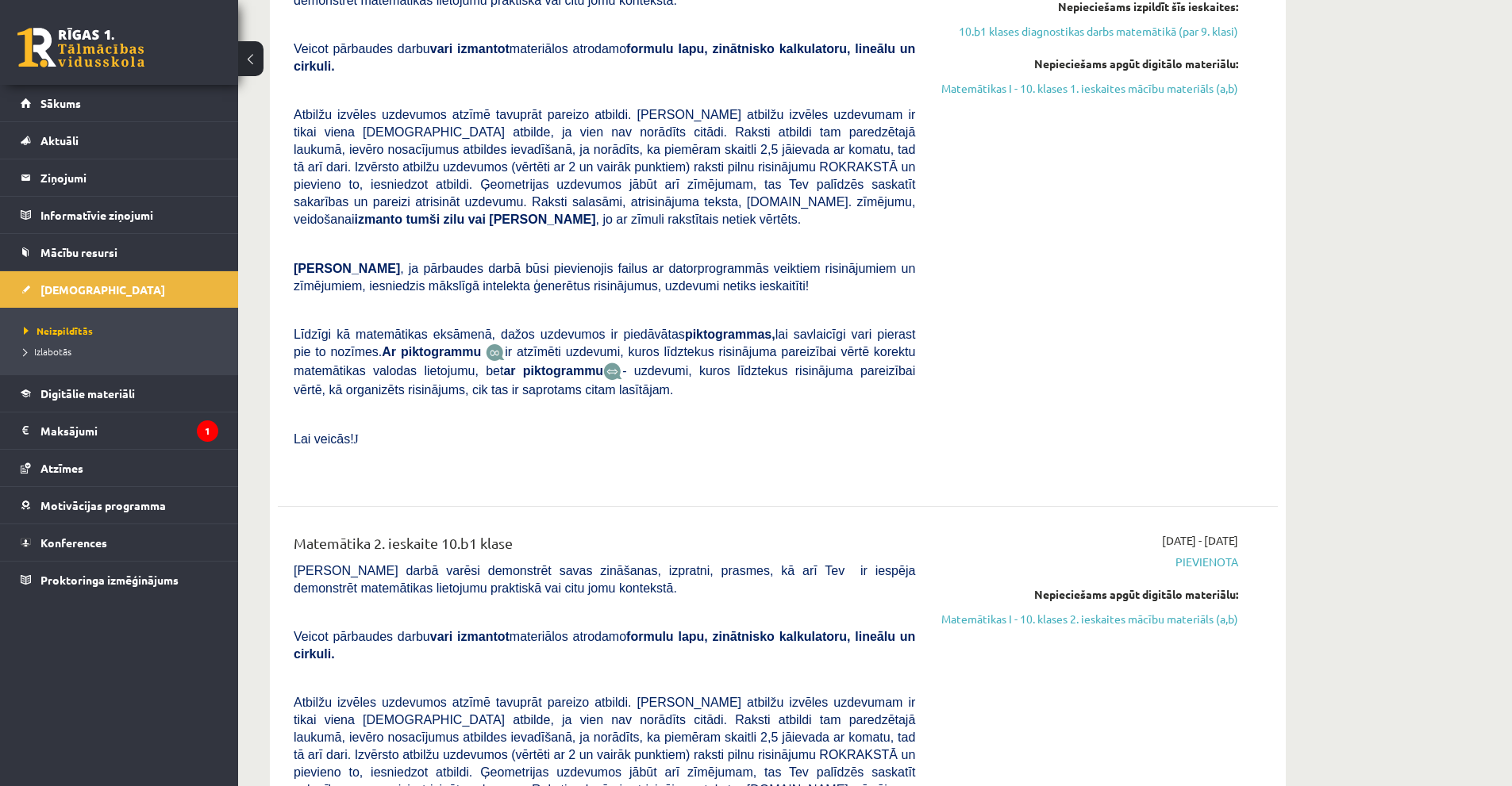
drag, startPoint x: 1509, startPoint y: 288, endPoint x: 1524, endPoint y: 304, distance: 21.9
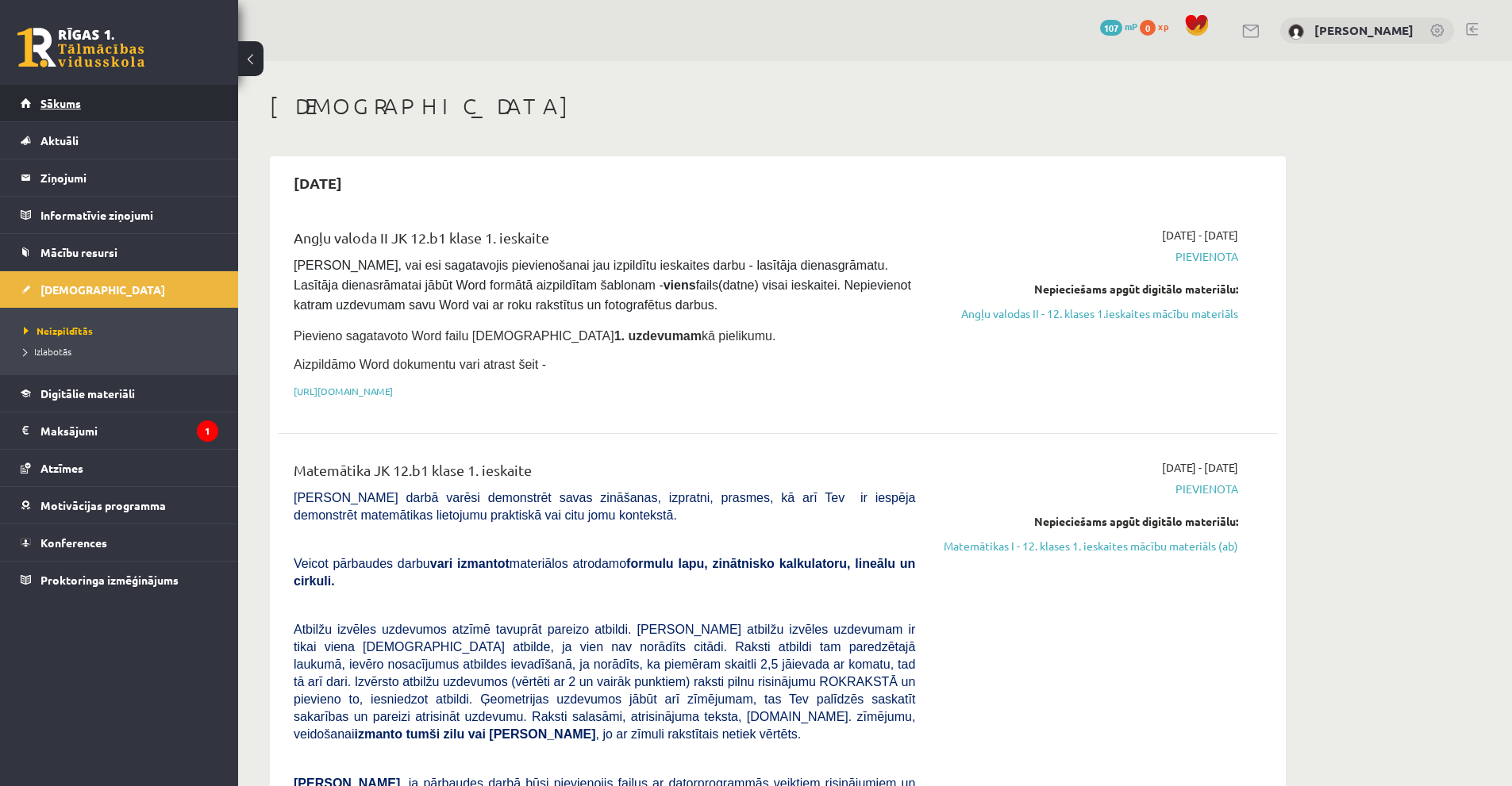
click at [75, 101] on span "Sākums" at bounding box center [61, 103] width 41 height 14
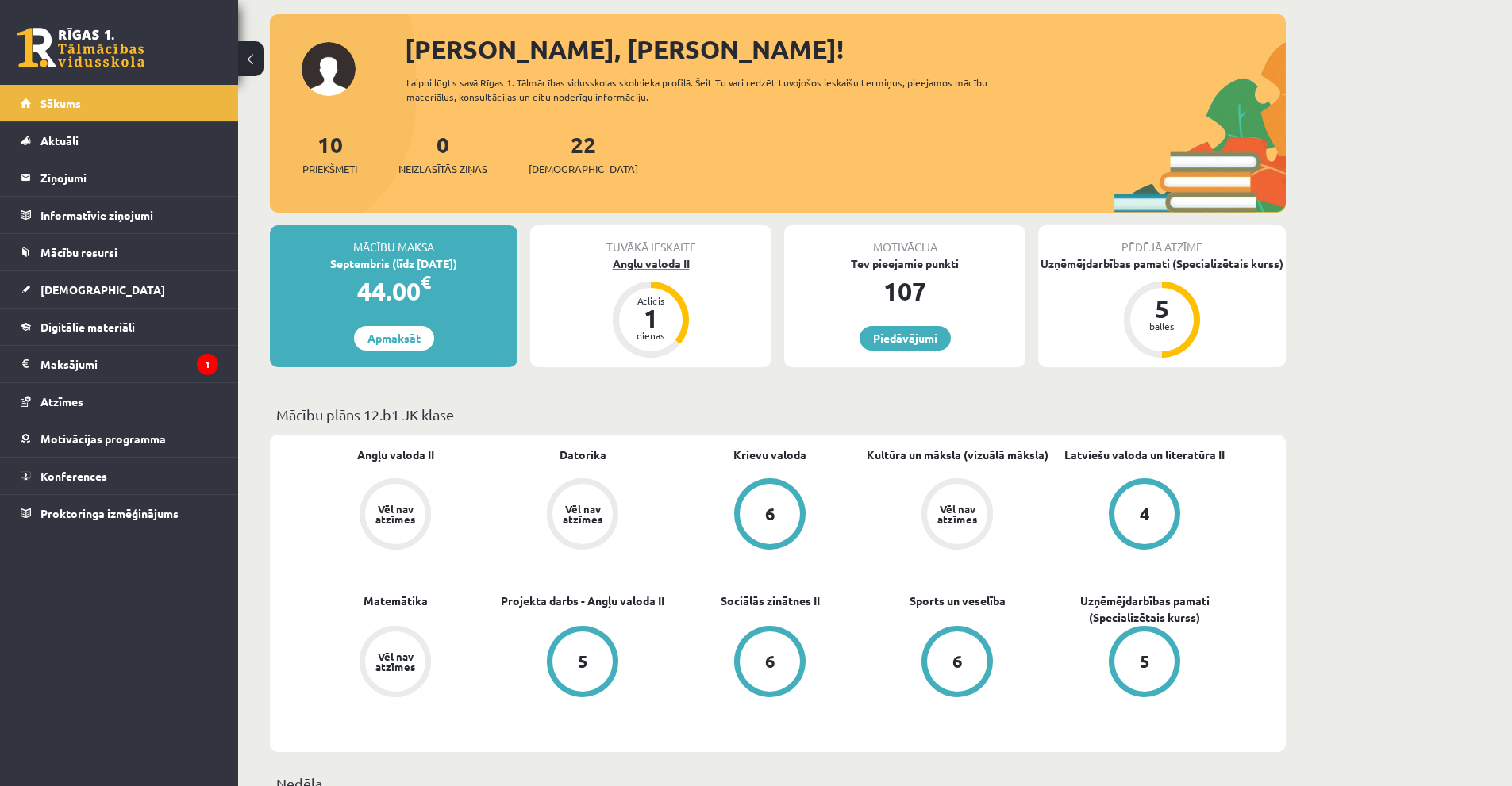
scroll to position [79, 0]
click at [649, 267] on div "Angļu valoda II" at bounding box center [651, 262] width 241 height 16
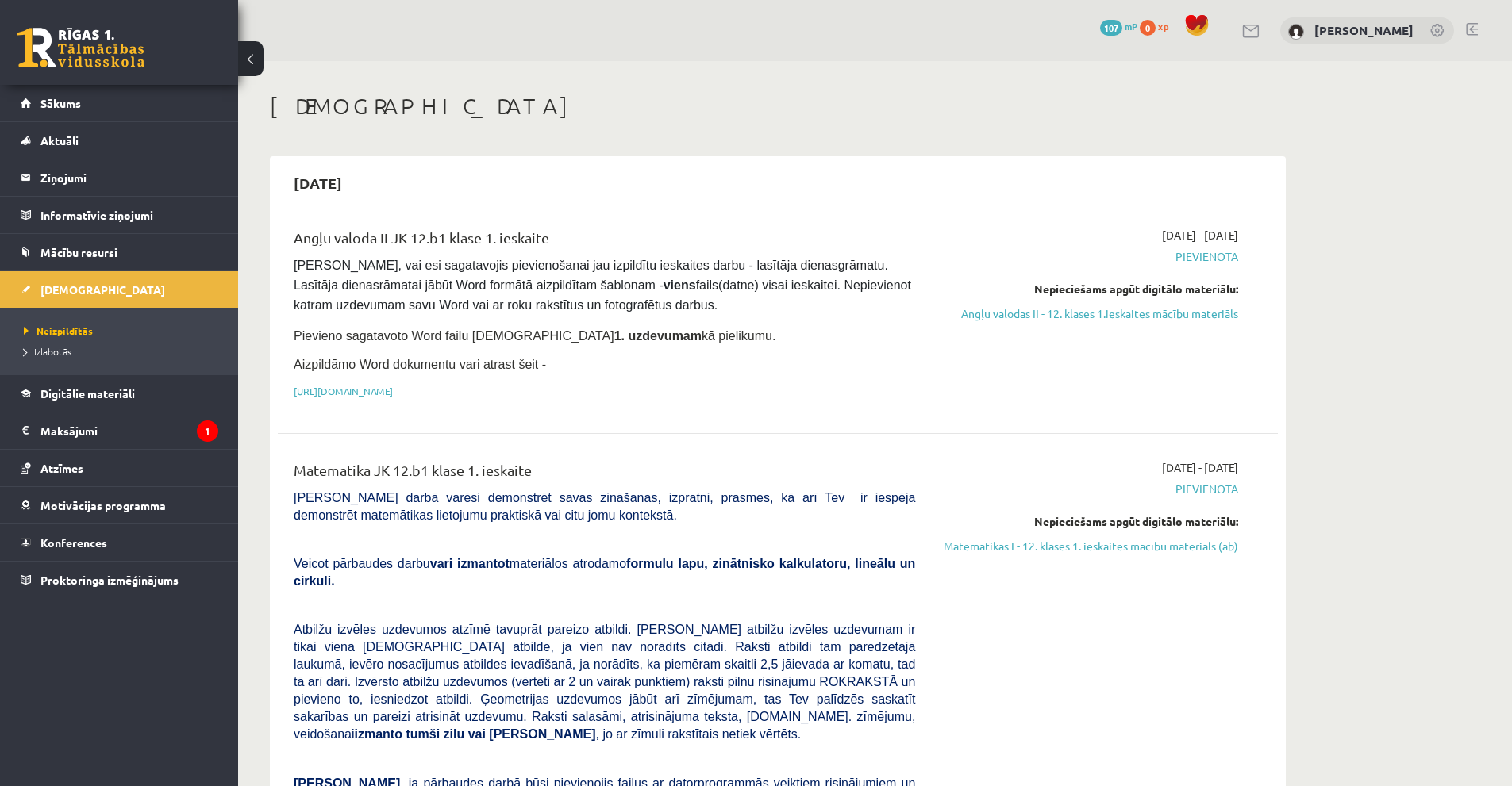
click at [448, 237] on div "Angļu valoda II JK 12.b1 klase 1. ieskaite" at bounding box center [604, 241] width 621 height 29
drag, startPoint x: 1039, startPoint y: 311, endPoint x: 833, endPoint y: 91, distance: 301.4
click at [1039, 311] on link "Angļu valodas II - 12. klases 1.ieskaites mācību materiāls" at bounding box center [1088, 313] width 299 height 16
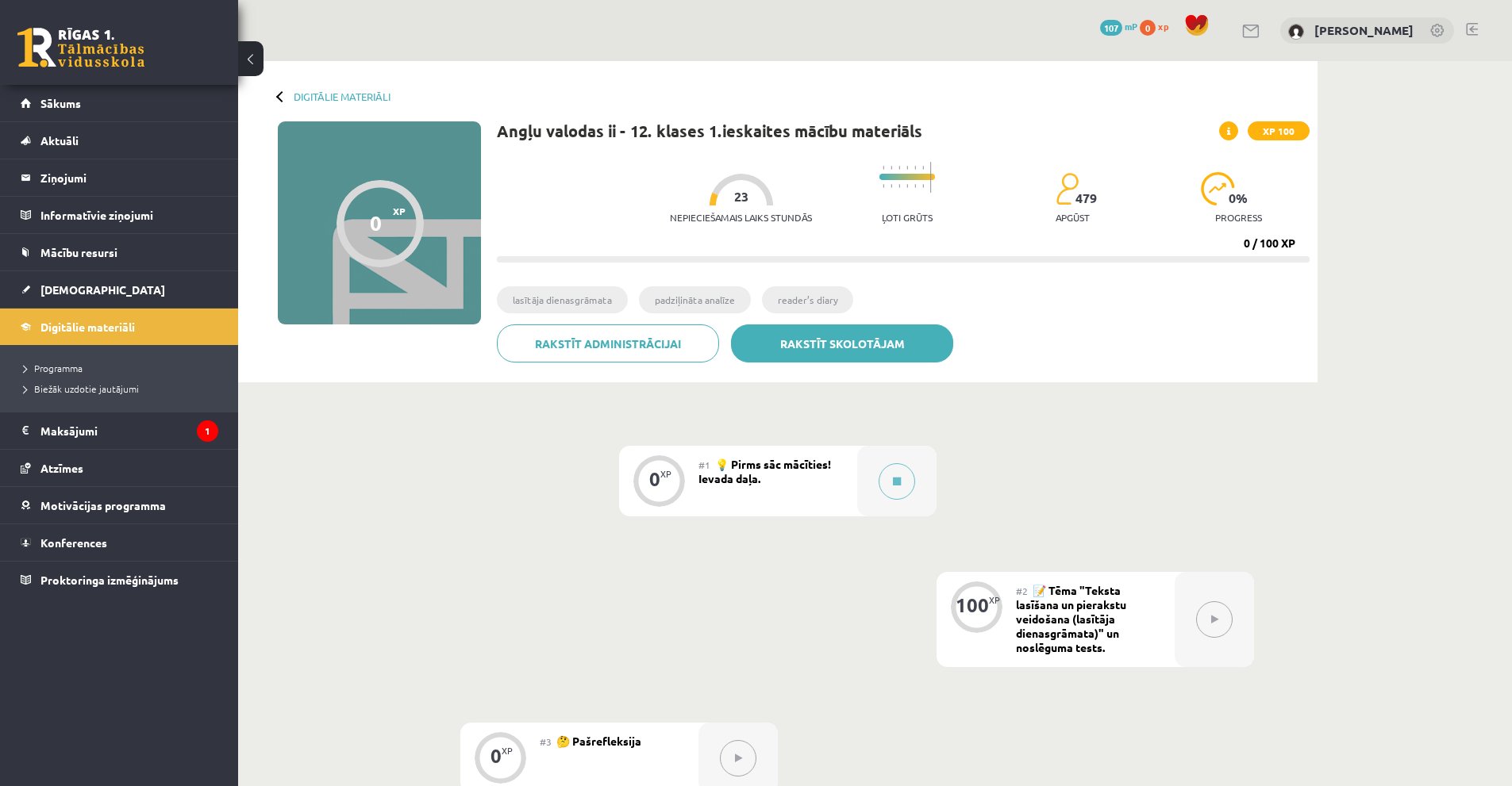
click at [775, 343] on link "Rakstīt skolotājam" at bounding box center [842, 342] width 222 height 38
click at [870, 356] on link "Rakstīt skolotājam" at bounding box center [842, 342] width 222 height 38
click at [899, 338] on link "Rakstīt skolotājam" at bounding box center [842, 342] width 222 height 38
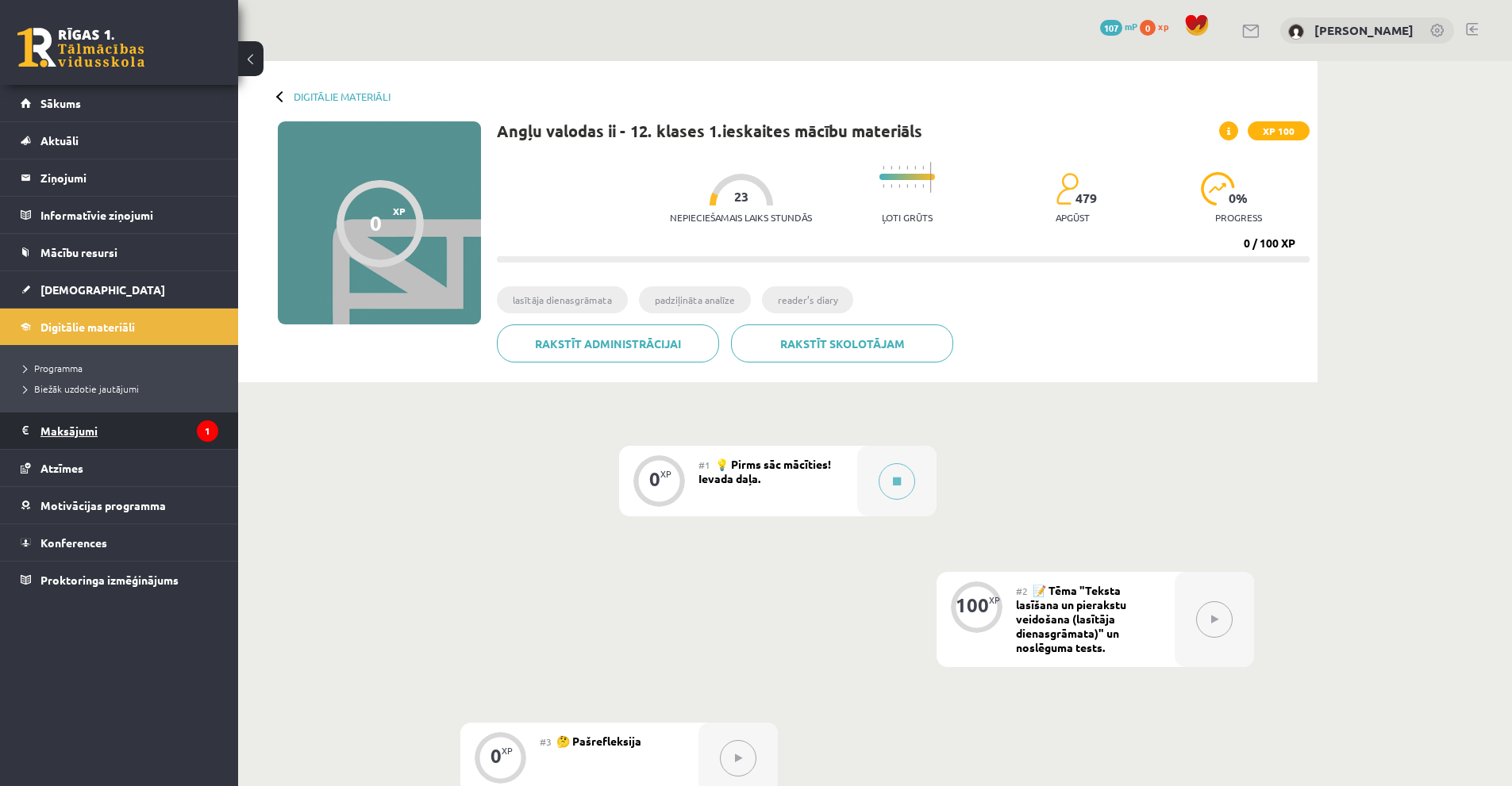
click at [173, 424] on legend "Maksājumi 1" at bounding box center [129, 431] width 178 height 37
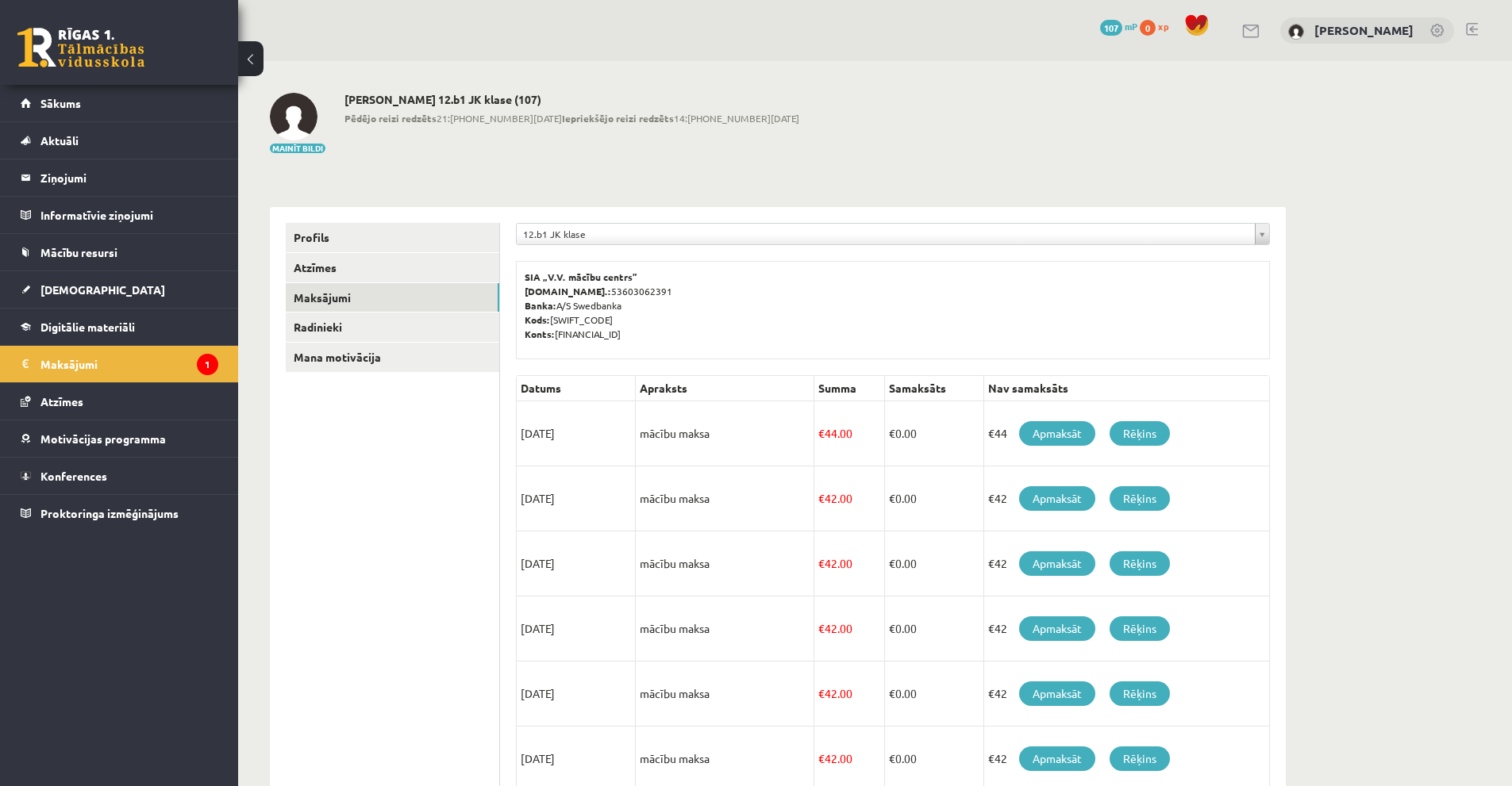
scroll to position [79, 0]
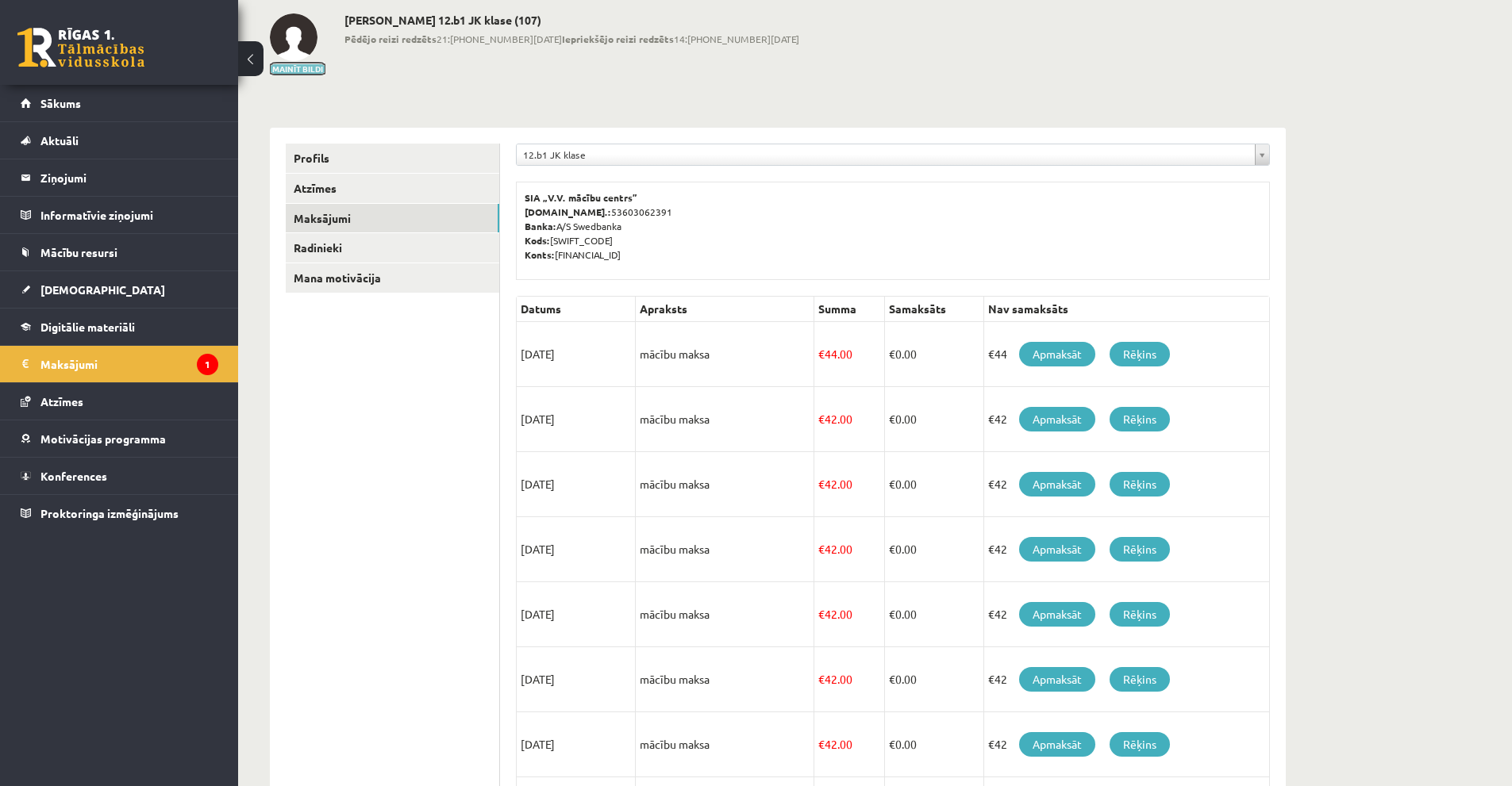
click at [311, 69] on button "Mainīt bildi" at bounding box center [298, 69] width 56 height 10
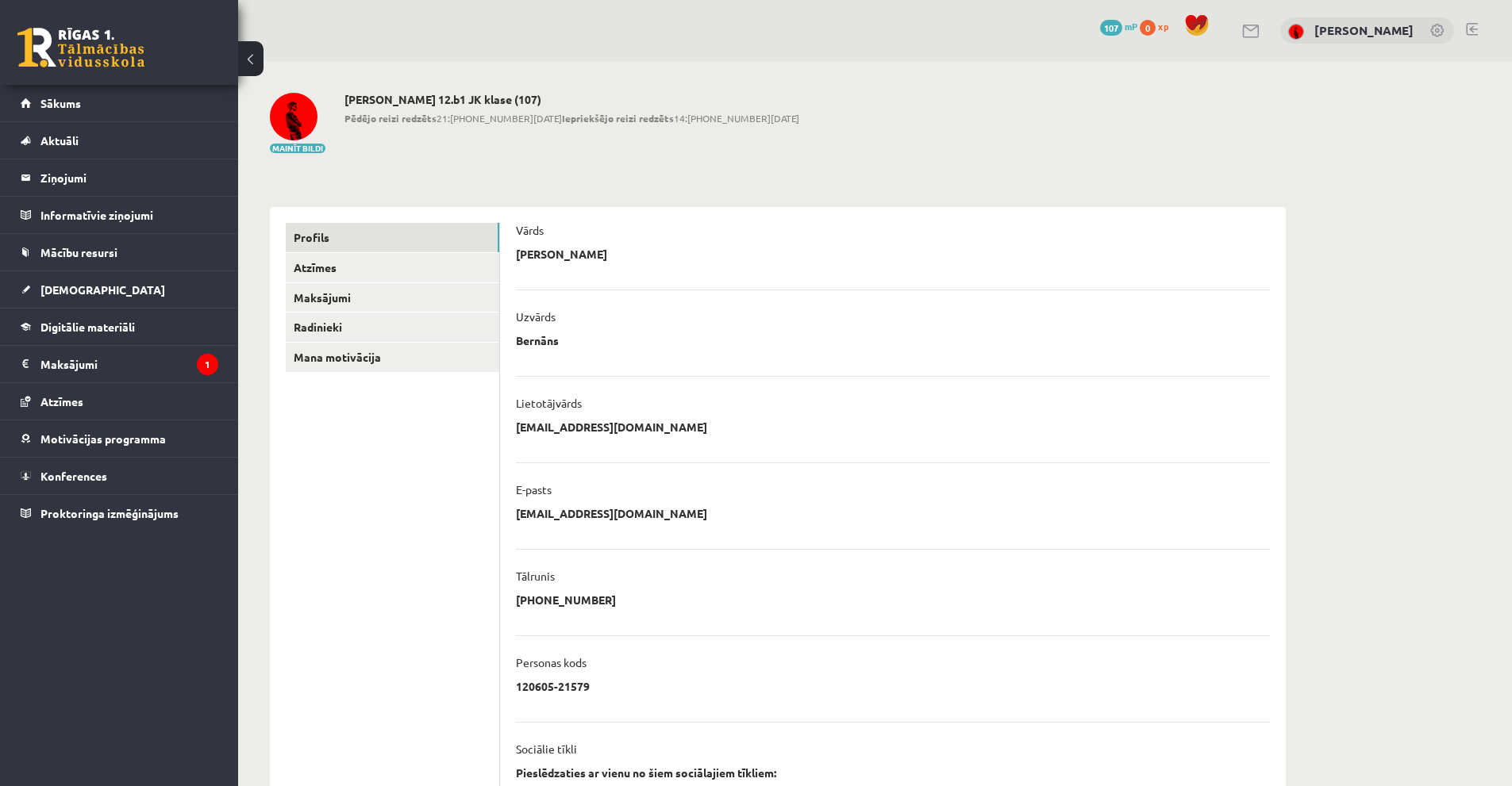
click at [901, 203] on div "**********" at bounding box center [778, 557] width 1016 height 734
click at [1313, 295] on div "**********" at bounding box center [778, 508] width 1080 height 896
click at [69, 110] on link "Sākums" at bounding box center [119, 103] width 198 height 37
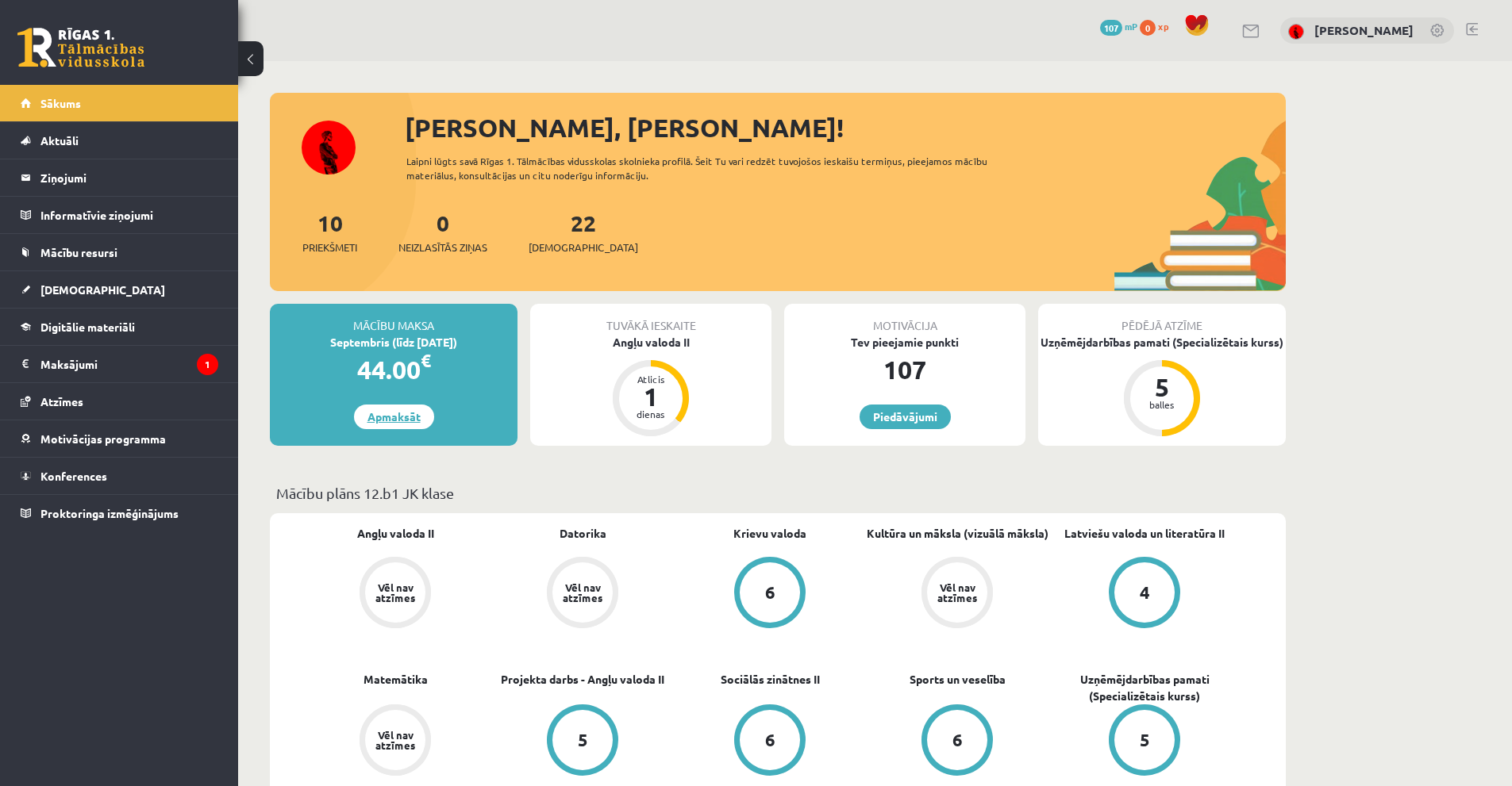
click at [387, 405] on link "Apmaksāt" at bounding box center [394, 418] width 80 height 25
